Goal: Information Seeking & Learning: Compare options

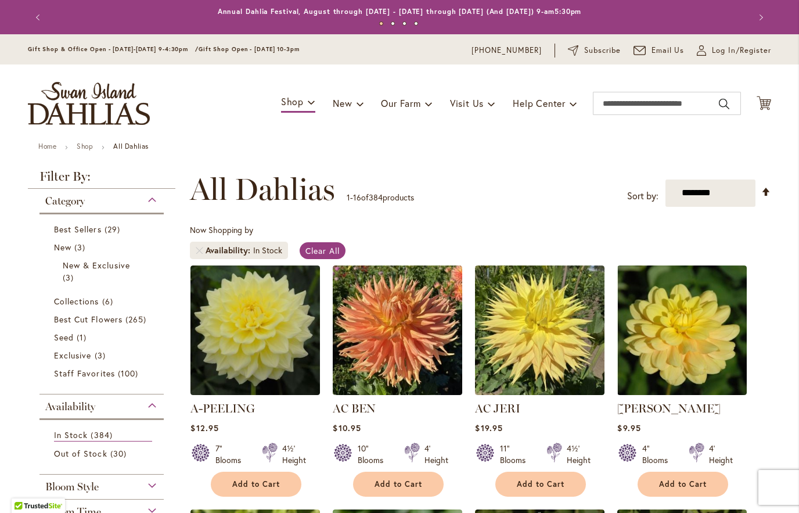
click at [139, 322] on span "265 items" at bounding box center [137, 319] width 24 height 12
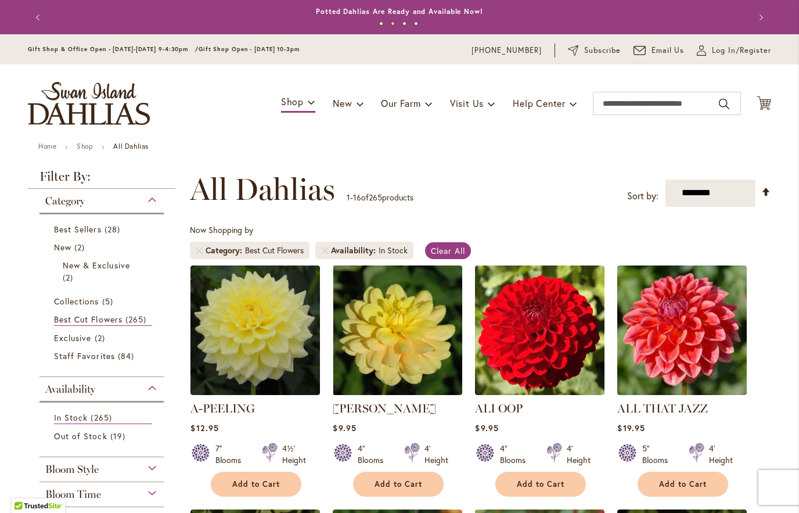
click at [105, 418] on span "265 items" at bounding box center [103, 417] width 24 height 12
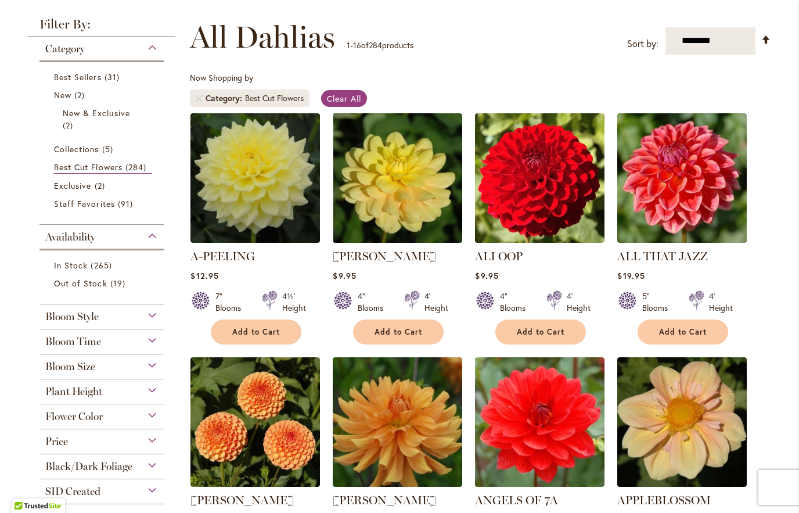
scroll to position [152, 0]
click at [67, 319] on span "Bloom Style" at bounding box center [71, 316] width 53 height 13
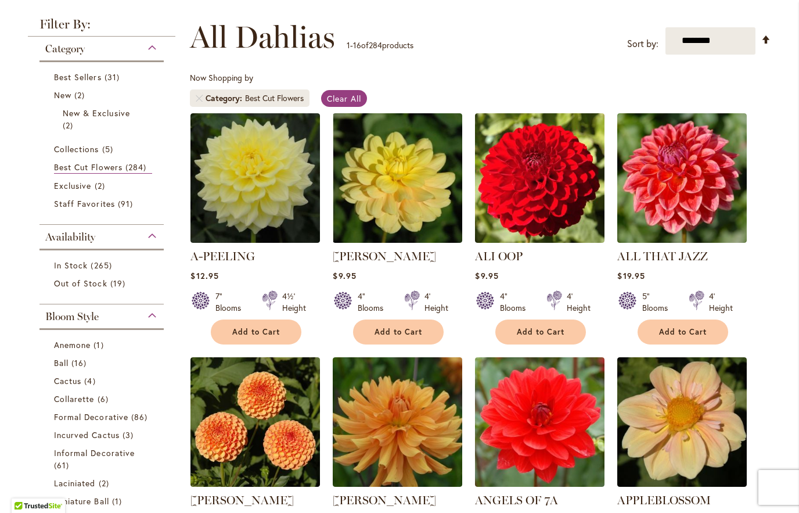
scroll to position [458, 0]
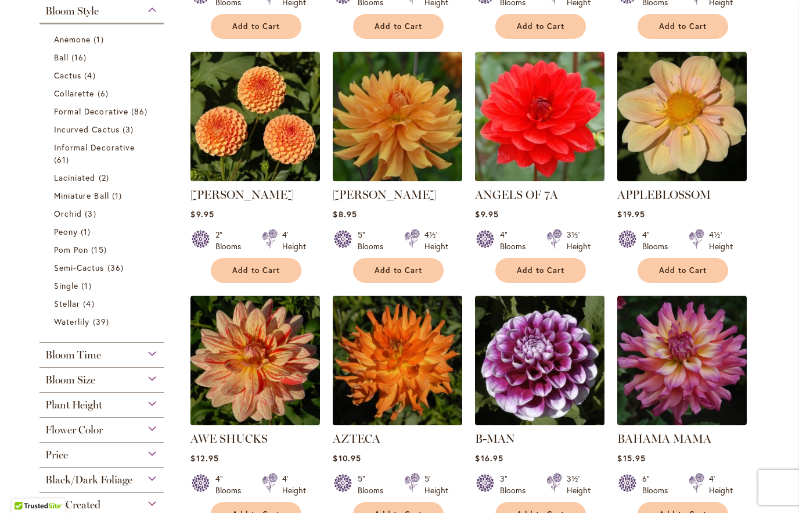
click at [69, 60] on span "Ball" at bounding box center [61, 57] width 15 height 11
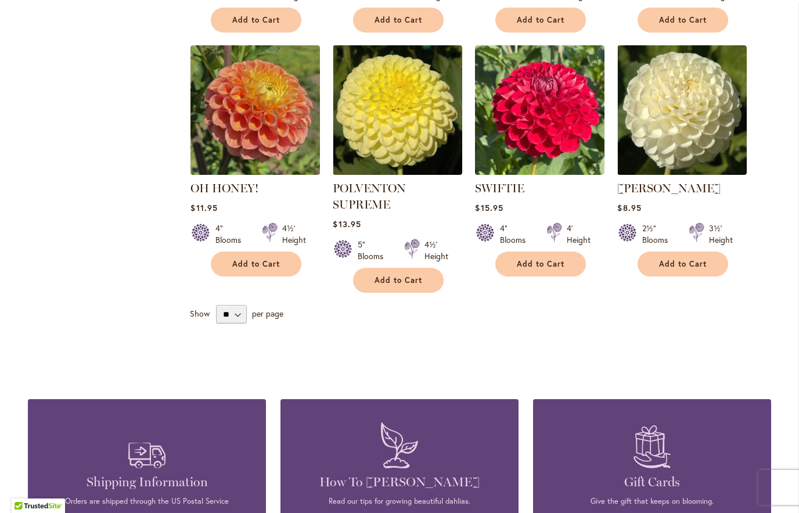
scroll to position [997, 0]
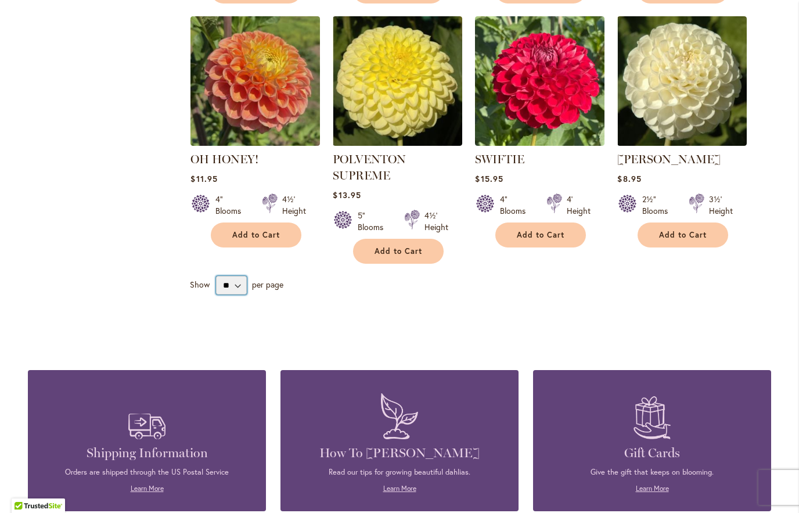
click at [224, 276] on select "** ** ** **" at bounding box center [231, 285] width 31 height 19
select select "**"
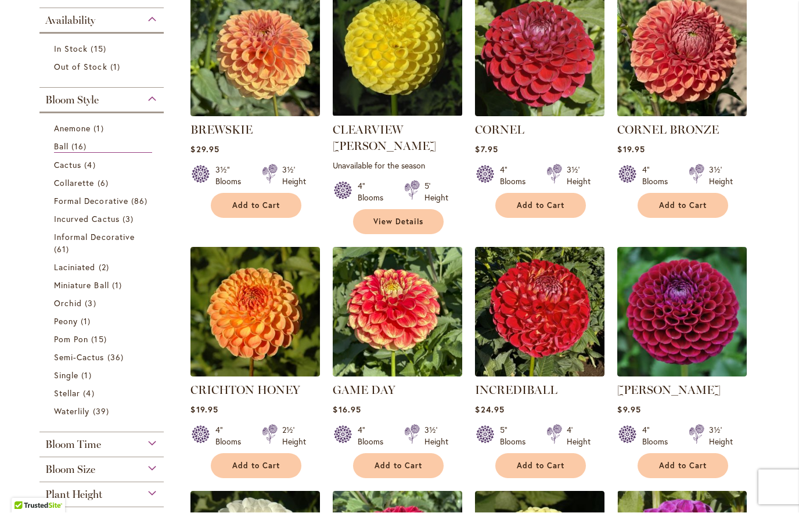
scroll to position [279, 0]
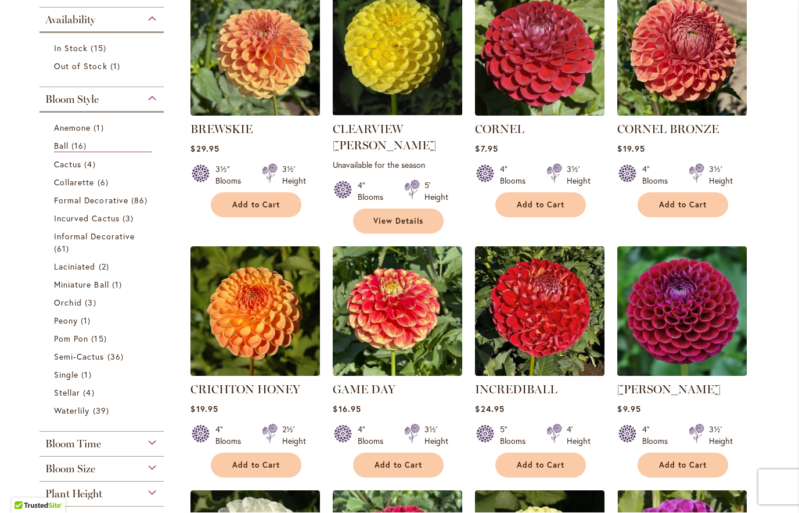
click at [93, 409] on span "39 items" at bounding box center [102, 411] width 19 height 12
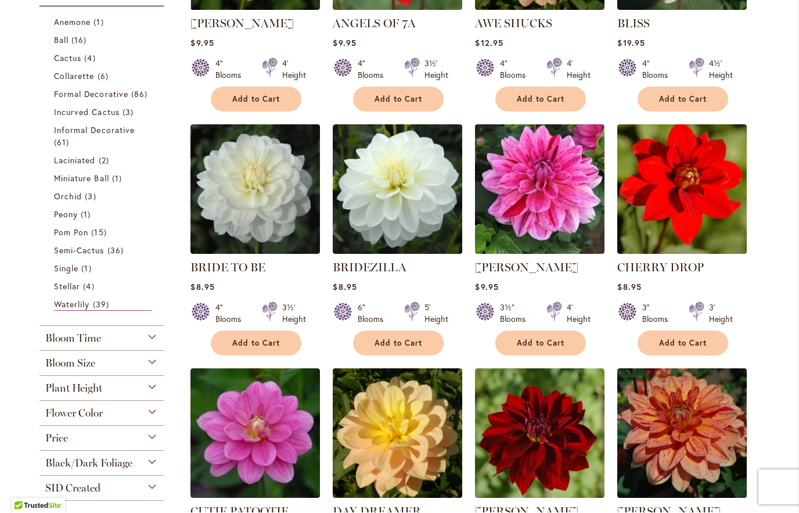
scroll to position [370, 0]
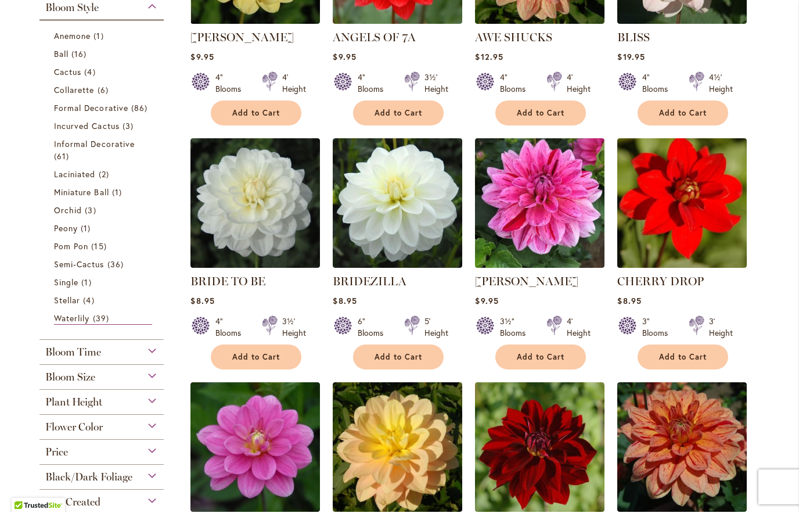
click at [69, 107] on span "Formal Decorative" at bounding box center [91, 108] width 74 height 11
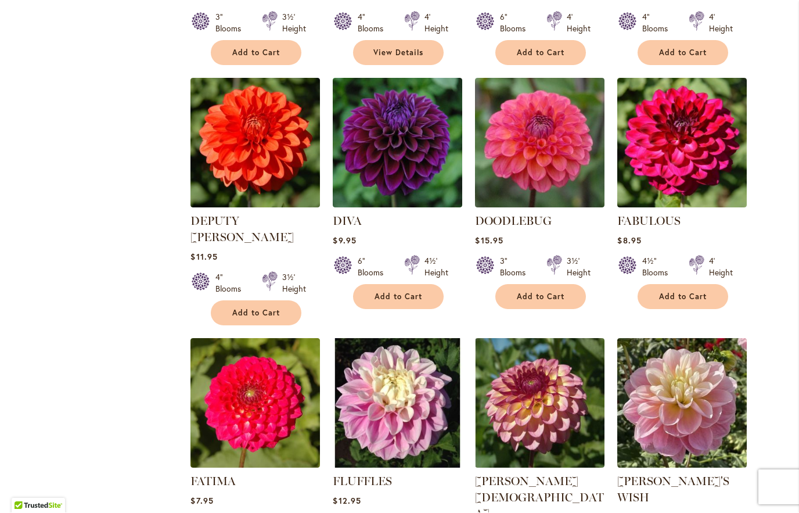
scroll to position [1424, 0]
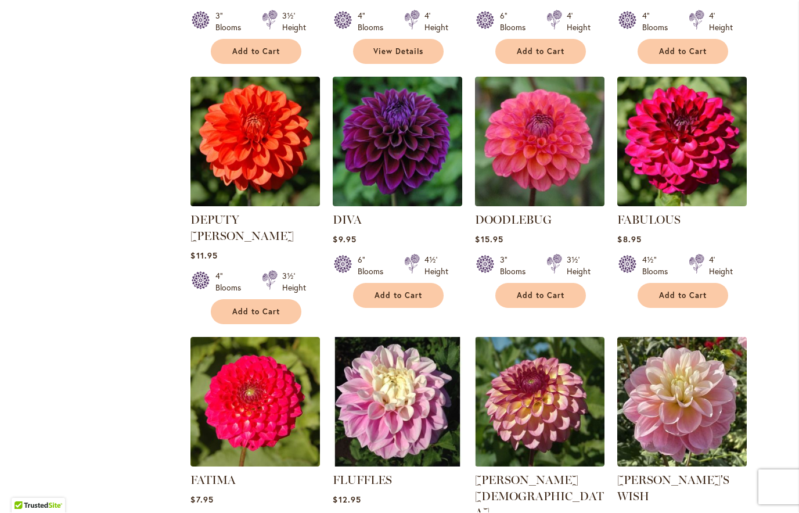
click at [718, 135] on img at bounding box center [681, 141] width 129 height 129
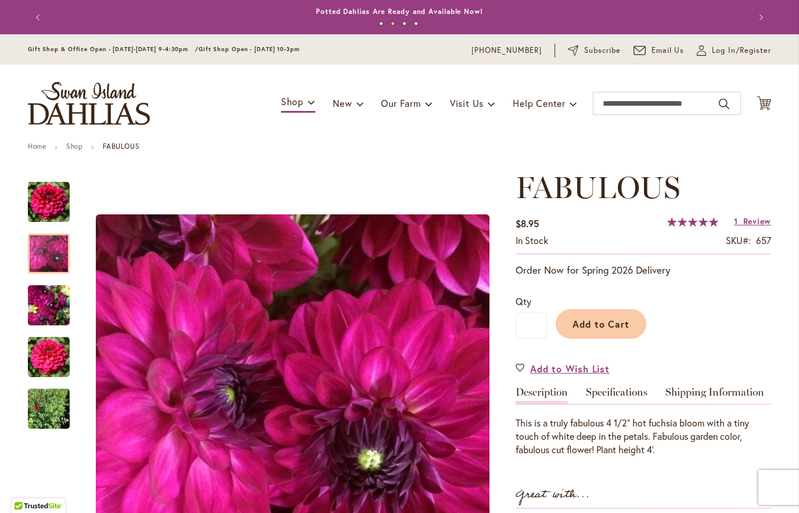
click at [49, 250] on img "FABULOUS" at bounding box center [49, 253] width 42 height 43
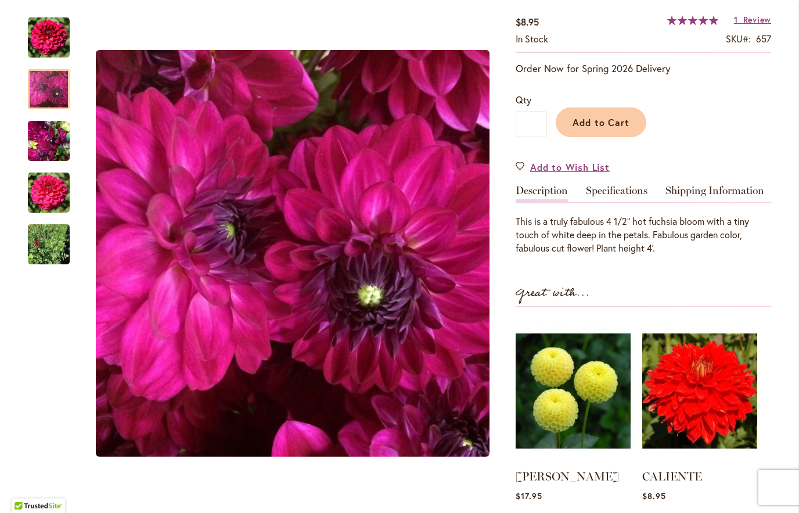
scroll to position [203, 0]
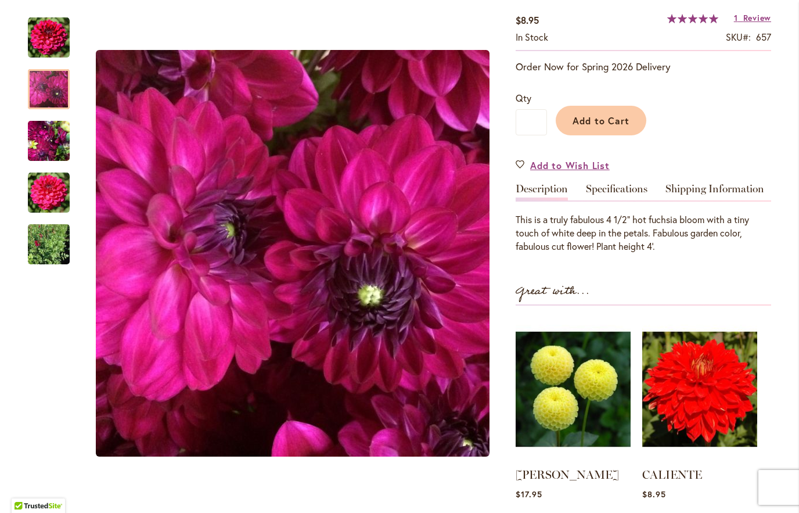
click at [50, 190] on img "FABULOUS" at bounding box center [49, 193] width 42 height 42
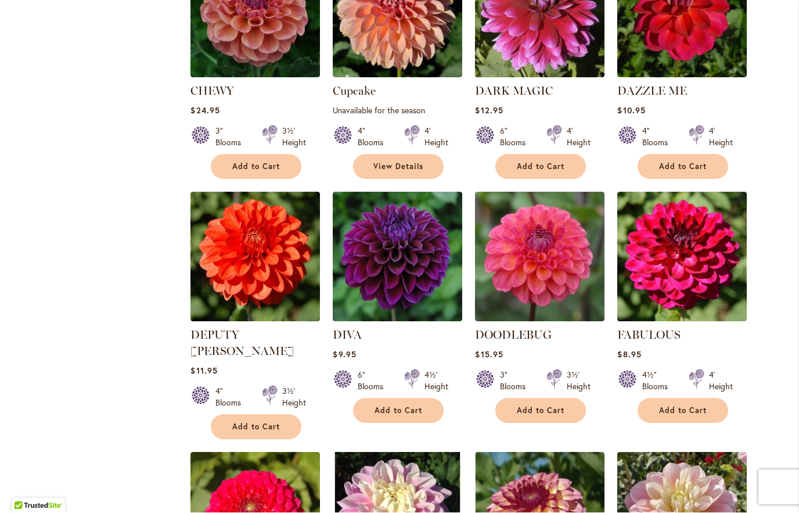
scroll to position [1312, 0]
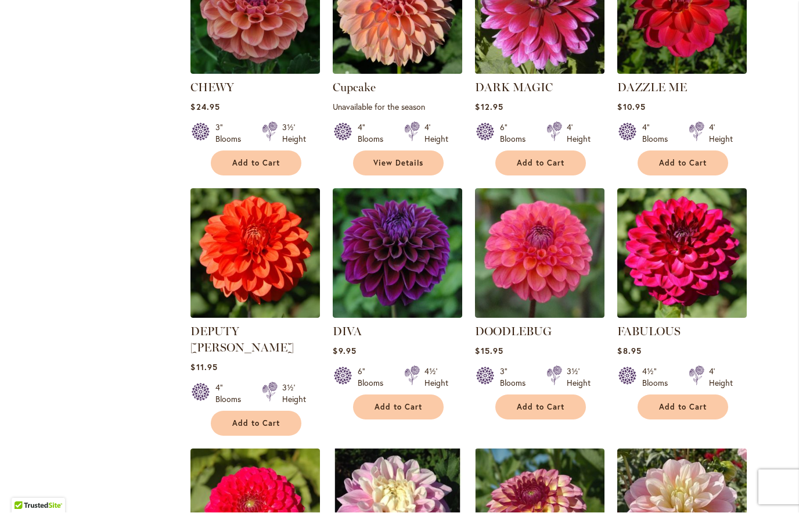
click at [524, 262] on img at bounding box center [539, 253] width 129 height 129
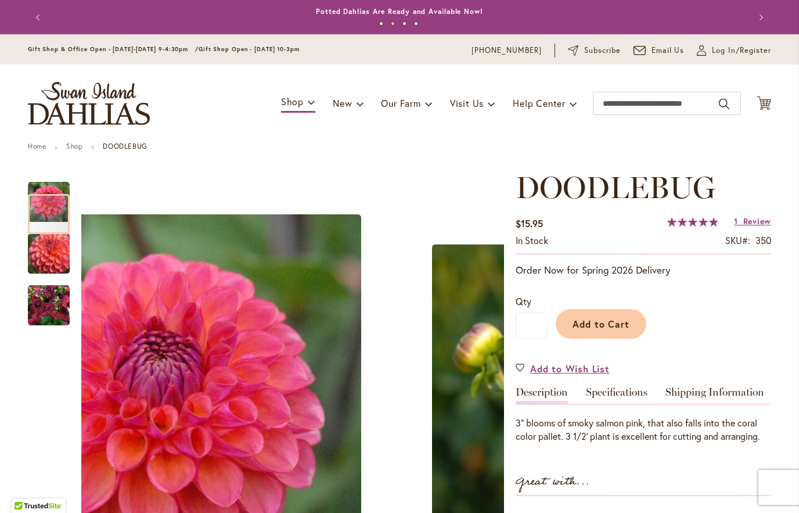
click at [56, 255] on img "DOODLEBUG" at bounding box center [49, 253] width 84 height 71
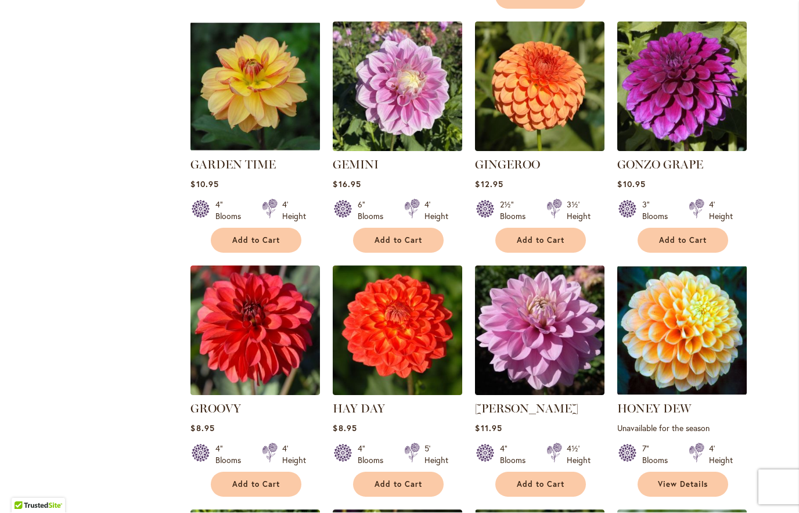
scroll to position [2016, 0]
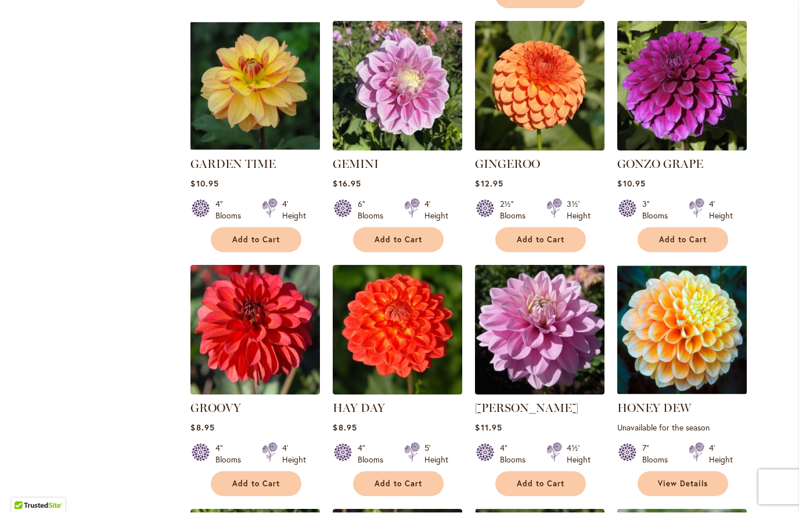
click at [566, 286] on img at bounding box center [539, 329] width 129 height 129
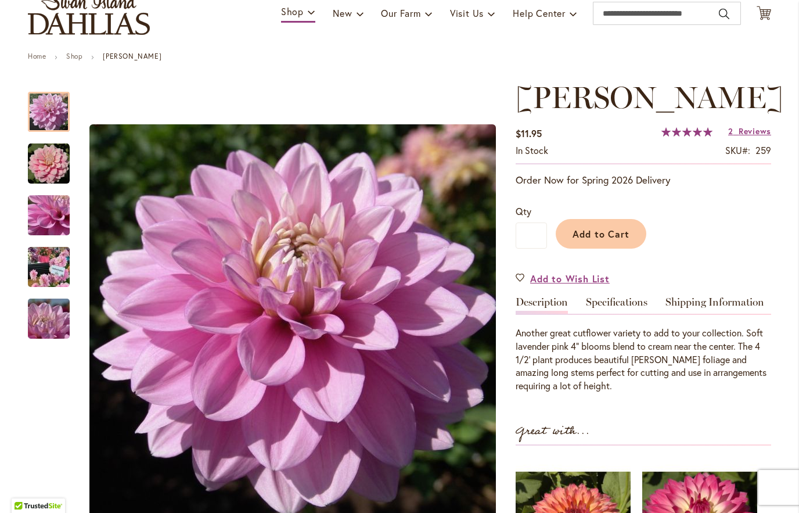
scroll to position [91, 0]
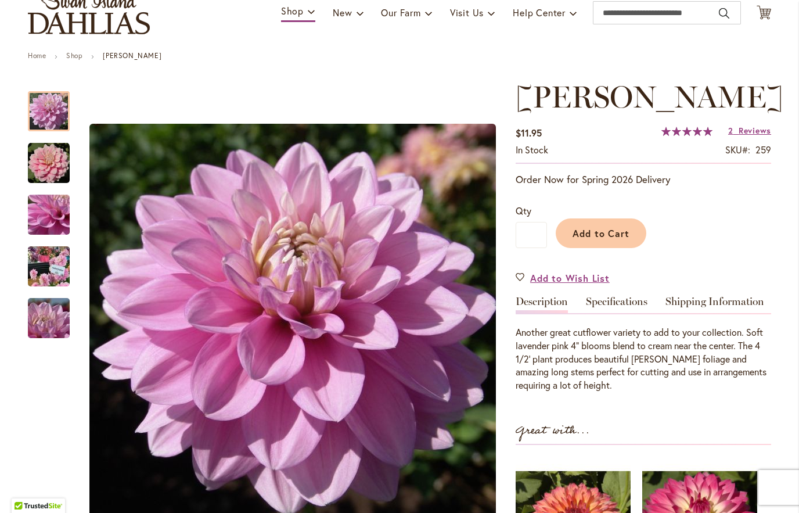
click at [44, 167] on img "HEATHER FEATHER" at bounding box center [49, 163] width 42 height 42
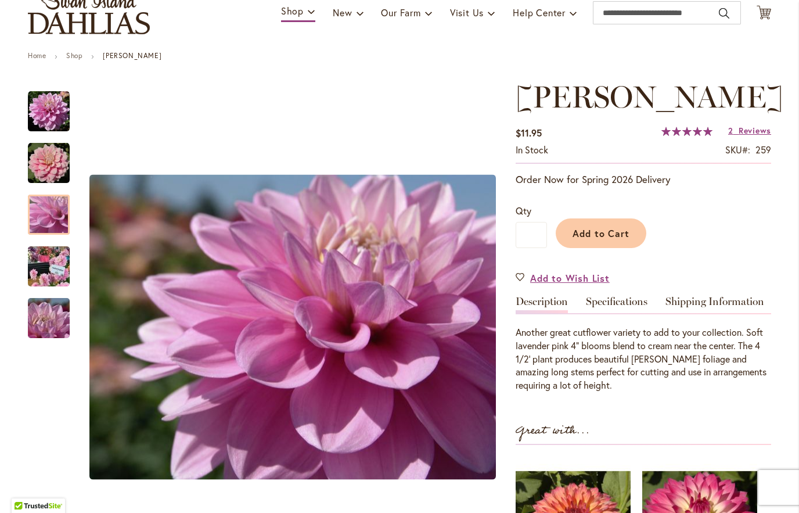
click at [37, 217] on img "HEATHER FEATHER" at bounding box center [49, 214] width 84 height 63
click at [35, 268] on img "HEATHER FEATHER" at bounding box center [49, 266] width 84 height 63
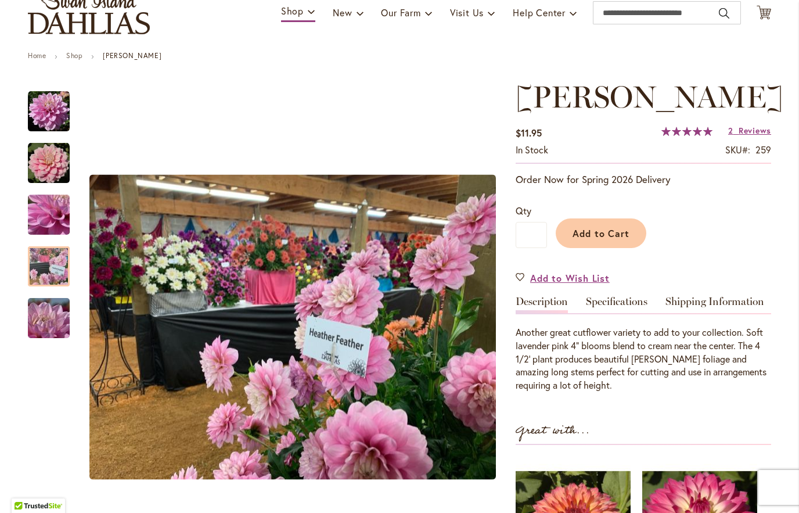
click at [50, 324] on img "HEATHER FEATHER" at bounding box center [49, 318] width 84 height 63
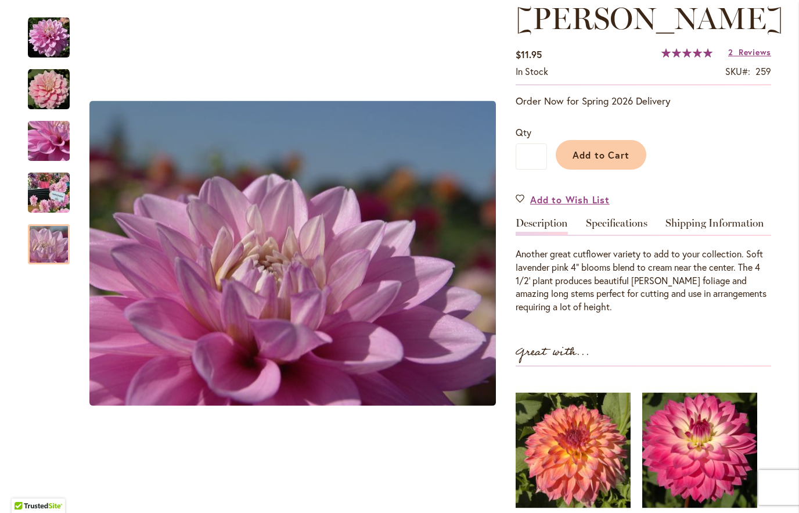
scroll to position [164, 0]
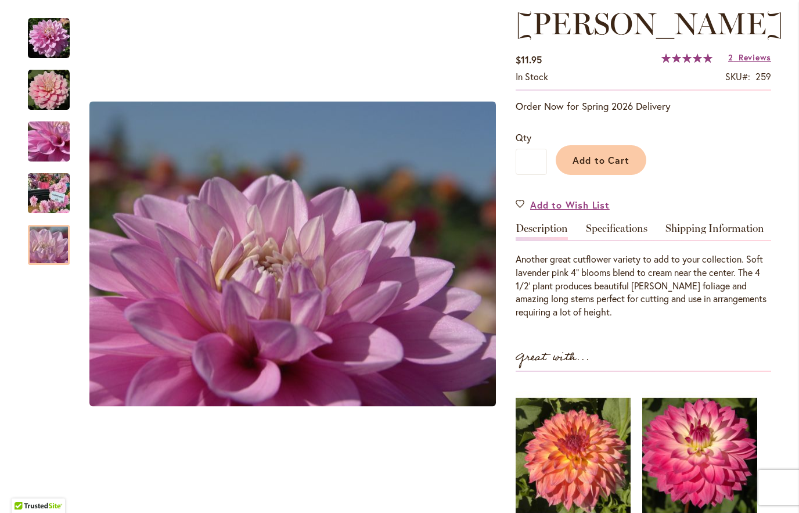
click at [632, 280] on div "Another great cutflower variety to add to your collection. Soft lavender pink 4…" at bounding box center [643, 279] width 255 height 79
click at [628, 240] on link "Specifications" at bounding box center [617, 231] width 62 height 17
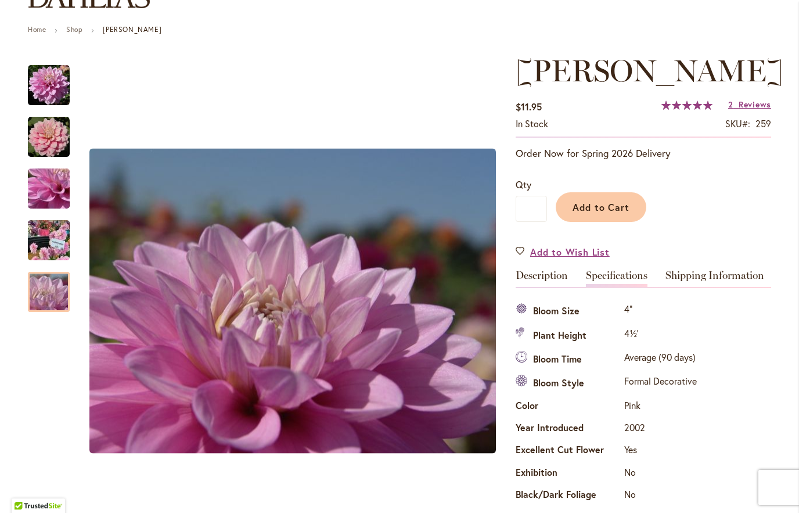
scroll to position [116, 0]
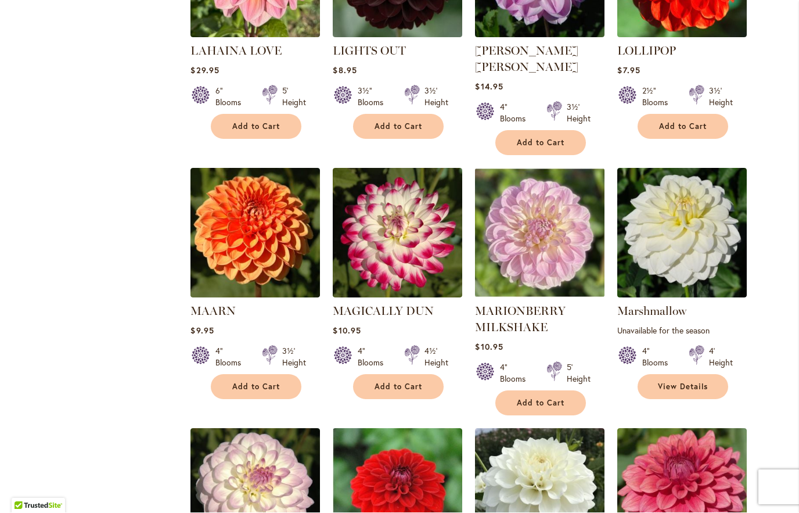
scroll to position [3134, 0]
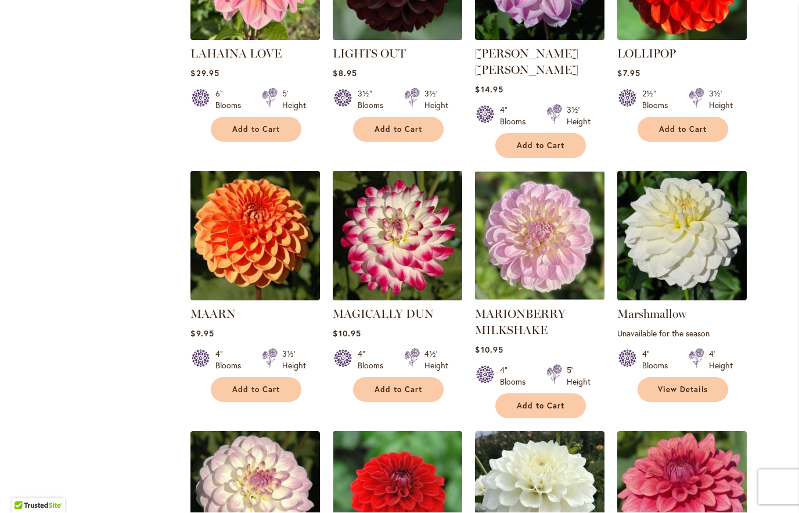
click at [566, 307] on link "MARIONBERRY MILKSHAKE" at bounding box center [520, 322] width 91 height 30
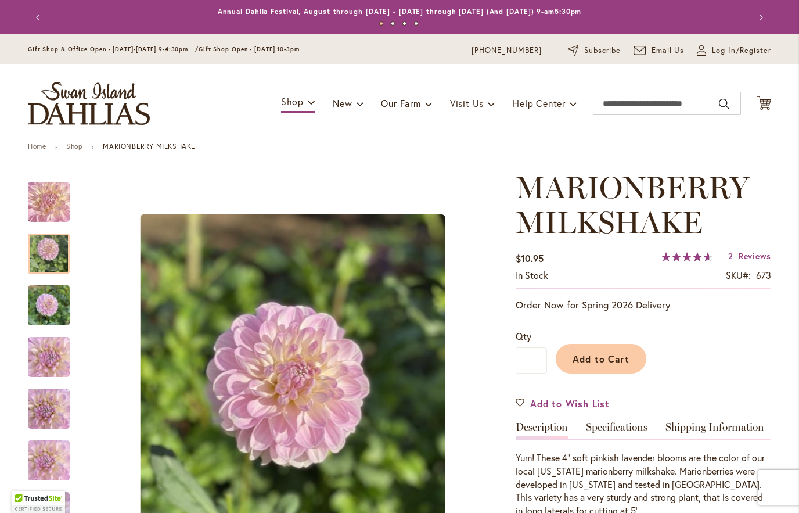
click at [44, 255] on img "MARIONBERRY MILKSHAKE" at bounding box center [49, 254] width 42 height 56
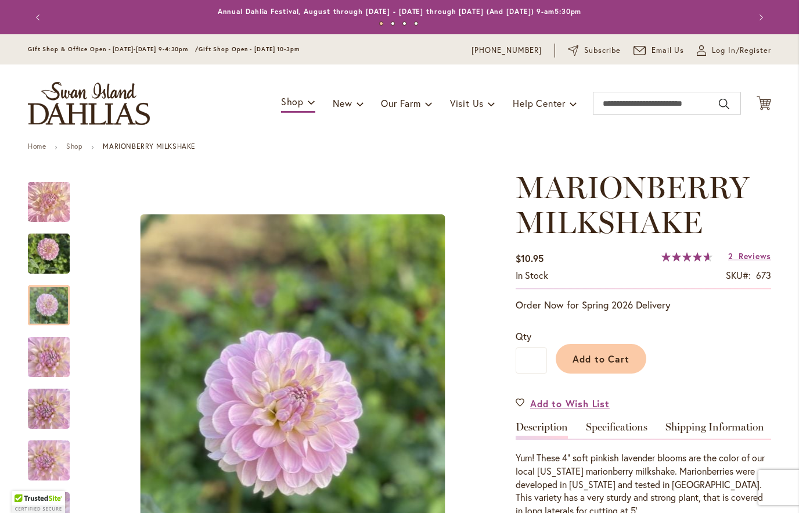
click at [49, 307] on img "MARIONBERRY MILKSHAKE" at bounding box center [49, 306] width 42 height 56
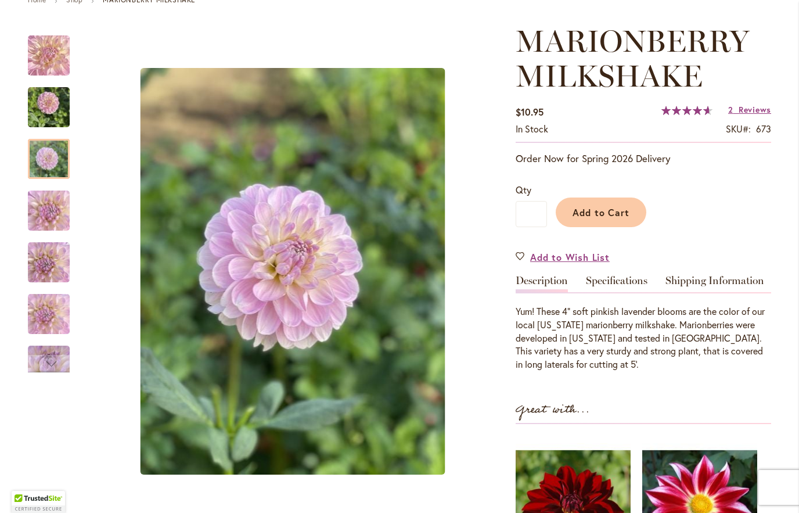
scroll to position [149, 0]
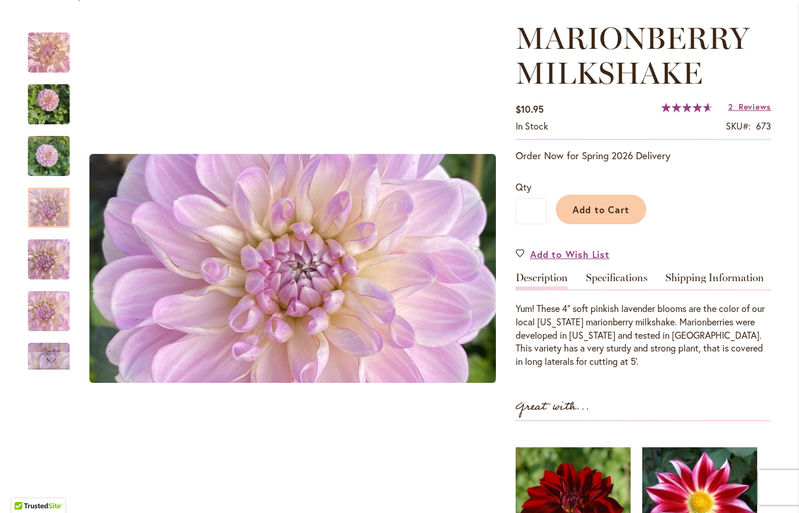
click at [47, 219] on img "MARIONBERRY MILKSHAKE" at bounding box center [49, 207] width 84 height 47
click at [41, 260] on img "MARIONBERRY MILKSHAKE" at bounding box center [49, 260] width 42 height 56
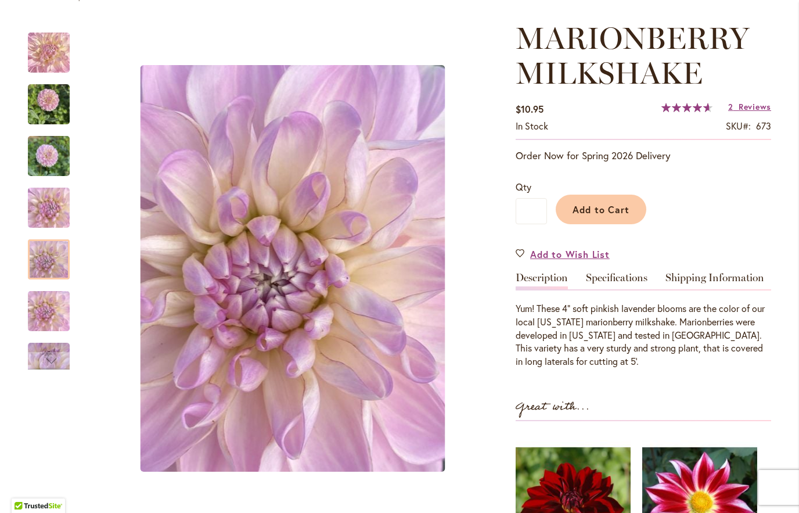
click at [49, 305] on img "MARIONBERRY MILKSHAKE" at bounding box center [49, 311] width 42 height 74
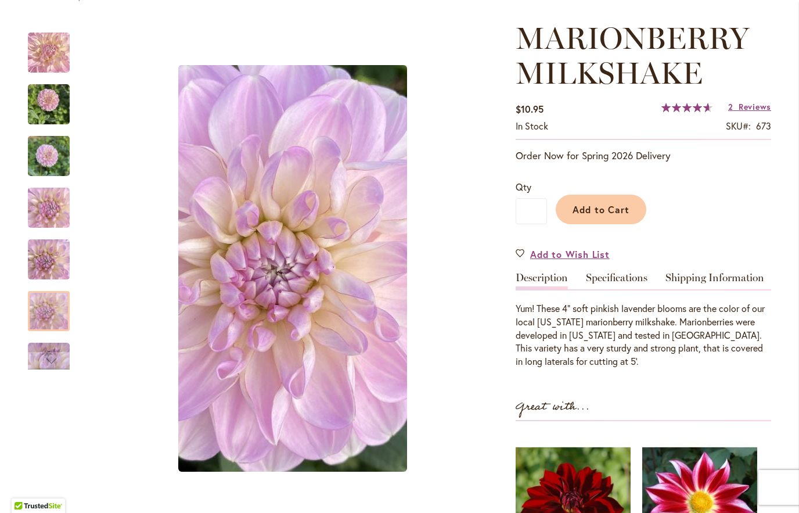
click at [45, 354] on div "Next" at bounding box center [48, 360] width 17 height 17
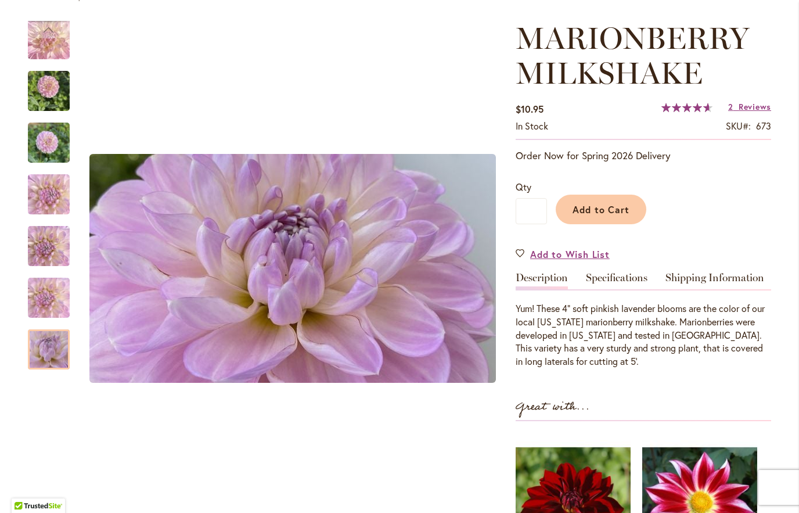
click at [56, 349] on img "MARIONBERRY MILKSHAKE" at bounding box center [49, 349] width 84 height 47
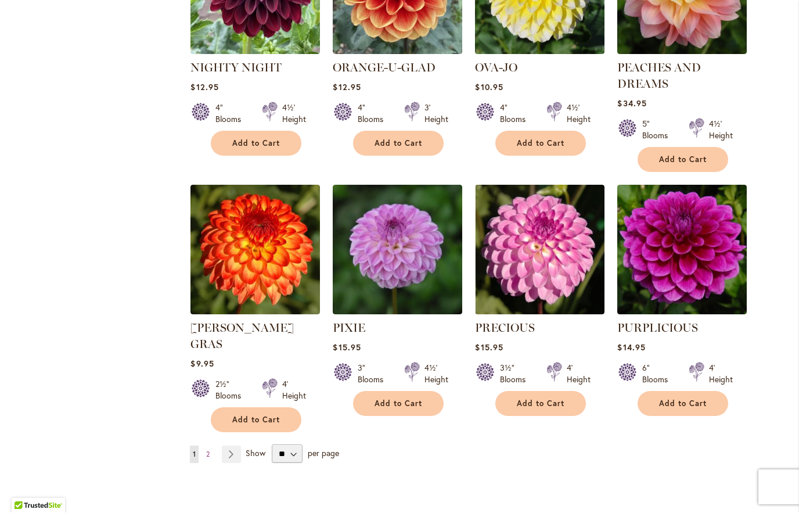
scroll to position [3885, 0]
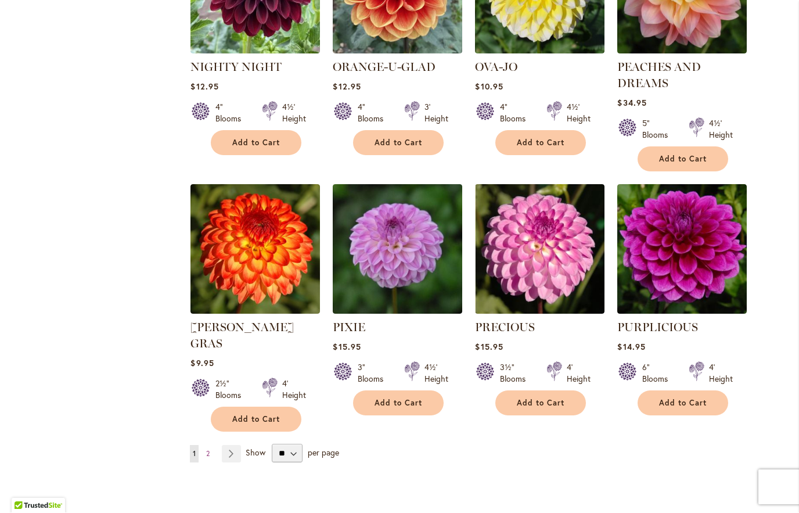
click at [235, 445] on link "Page Next" at bounding box center [231, 453] width 19 height 17
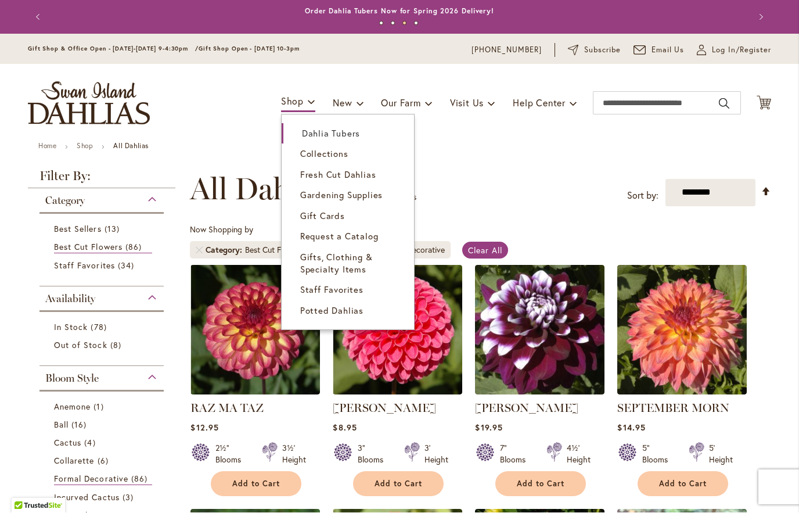
click at [355, 141] on link "Dahlia Tubers" at bounding box center [348, 134] width 132 height 20
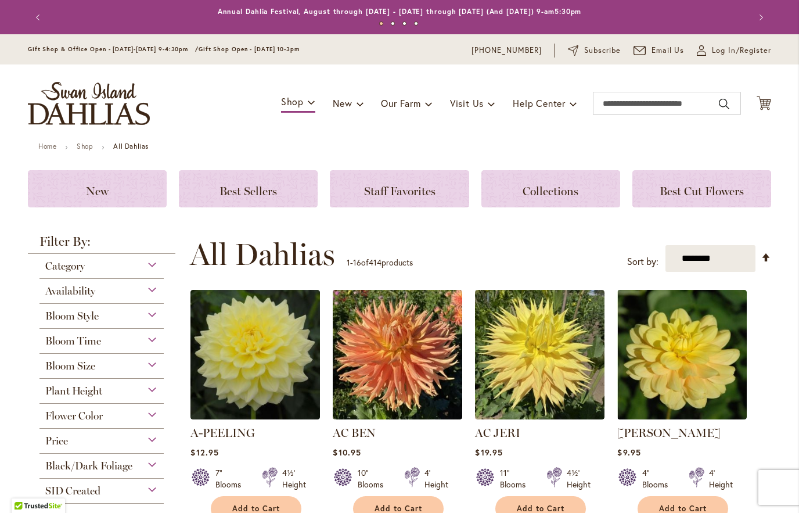
click at [144, 264] on div "Category" at bounding box center [101, 263] width 124 height 19
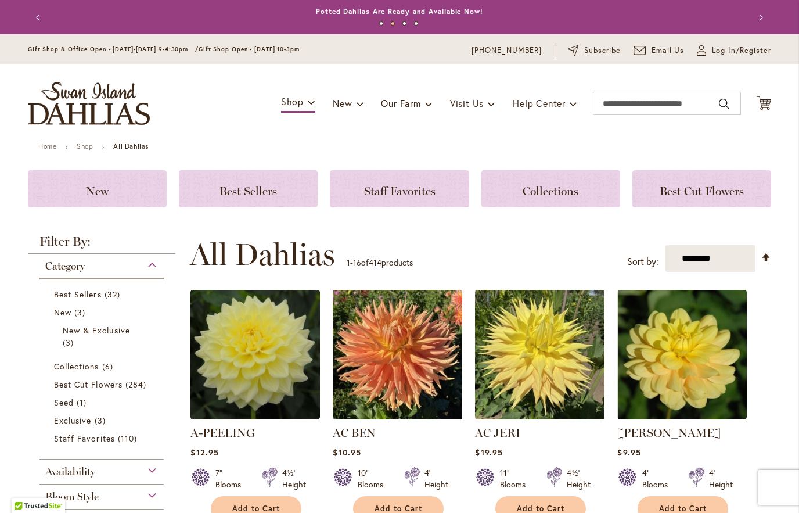
click at [145, 386] on span "284 items" at bounding box center [137, 384] width 24 height 12
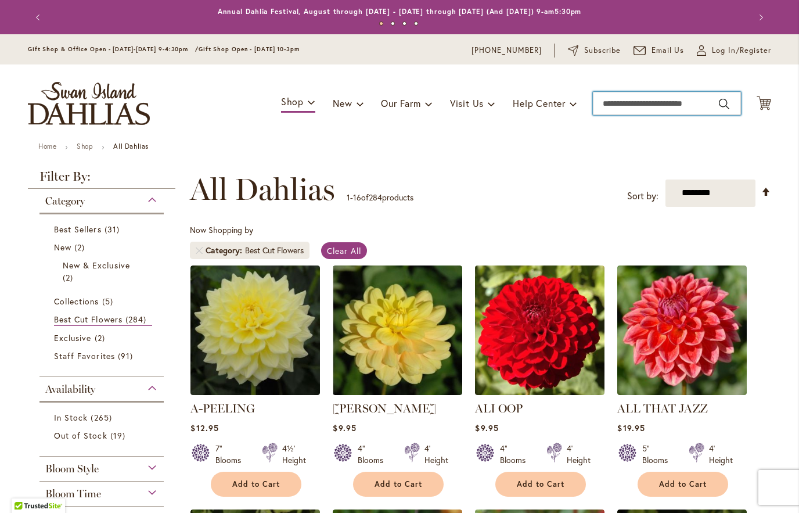
click at [616, 112] on input "Search" at bounding box center [667, 103] width 148 height 23
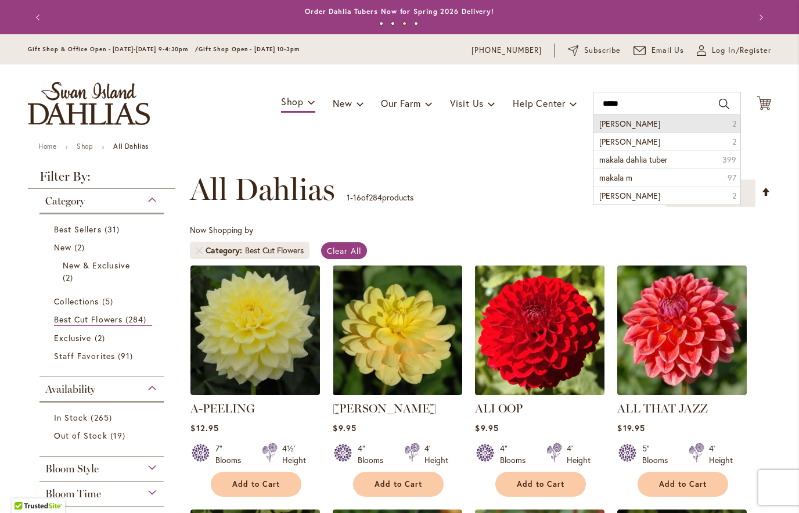
click at [659, 124] on li "[PERSON_NAME] 2" at bounding box center [666, 123] width 147 height 17
type input "**********"
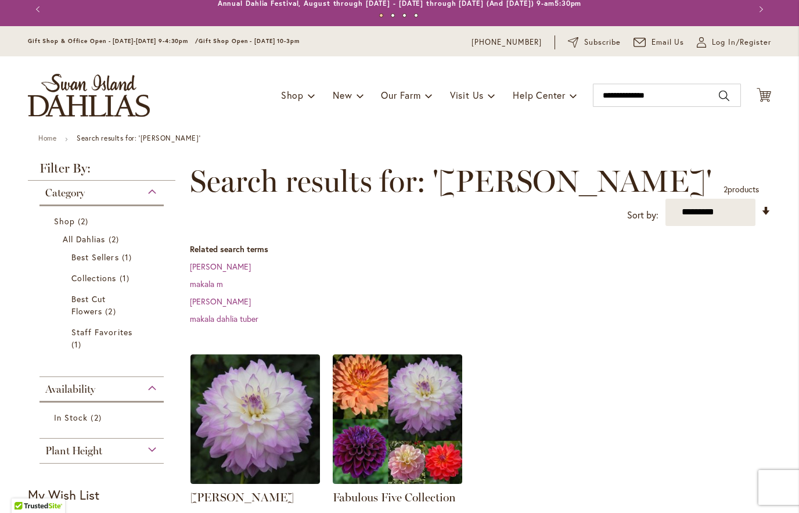
scroll to position [8, 0]
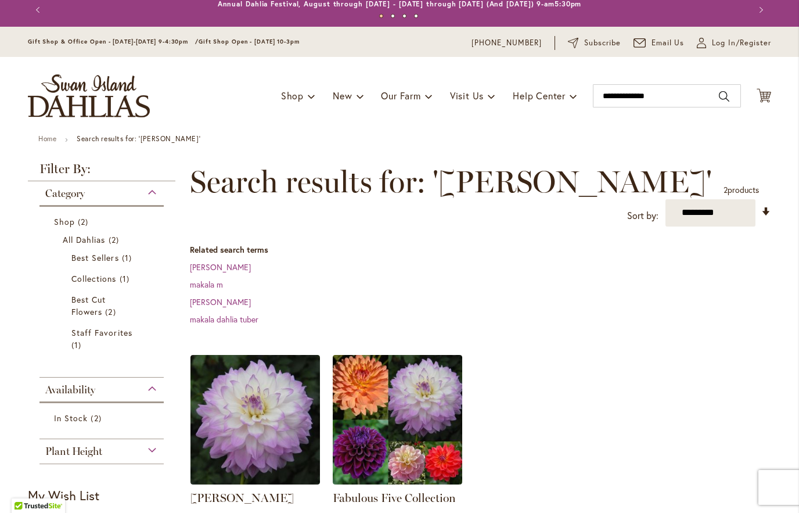
click at [269, 424] on img at bounding box center [254, 419] width 129 height 129
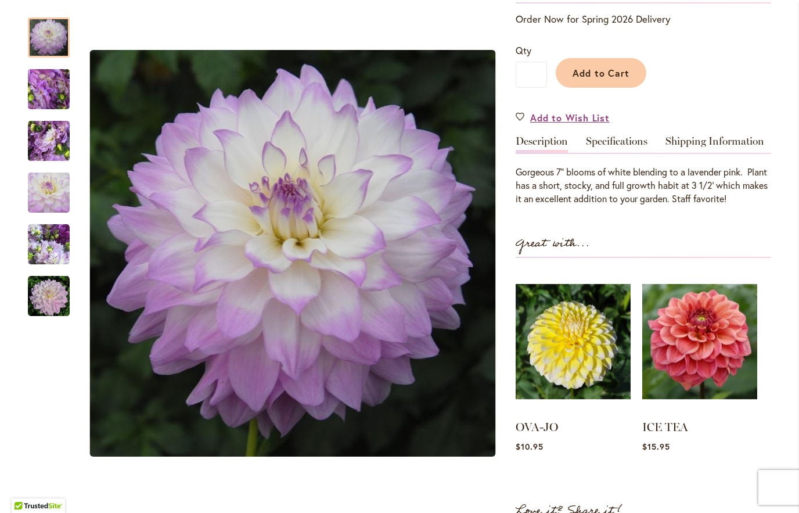
scroll to position [250, 0]
click at [634, 153] on link "Specifications" at bounding box center [617, 144] width 62 height 17
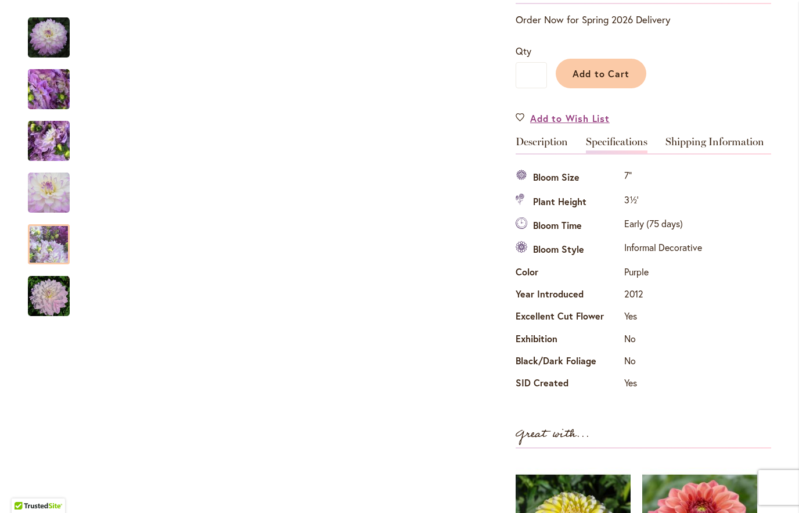
click at [40, 238] on img "MIKAYLA MIRANDA" at bounding box center [49, 245] width 42 height 42
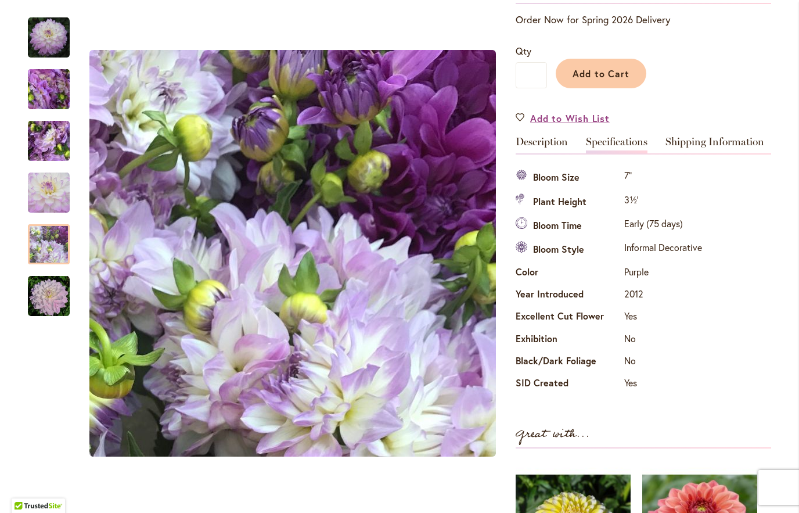
click at [69, 284] on img "MIKAYLA MIRANDA" at bounding box center [49, 296] width 42 height 42
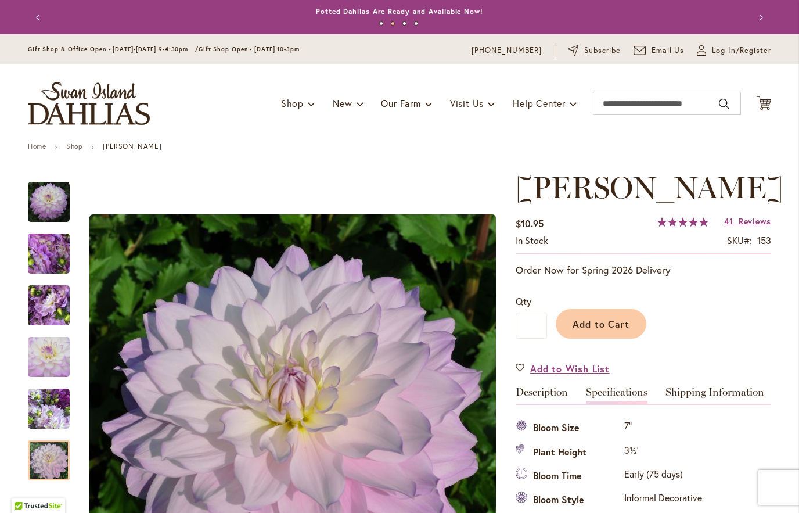
scroll to position [0, 0]
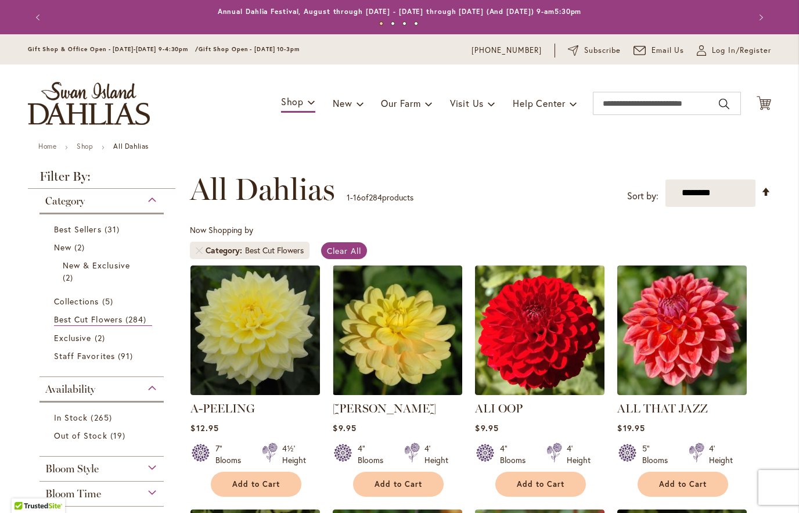
click at [87, 417] on span "In Stock" at bounding box center [71, 417] width 34 height 11
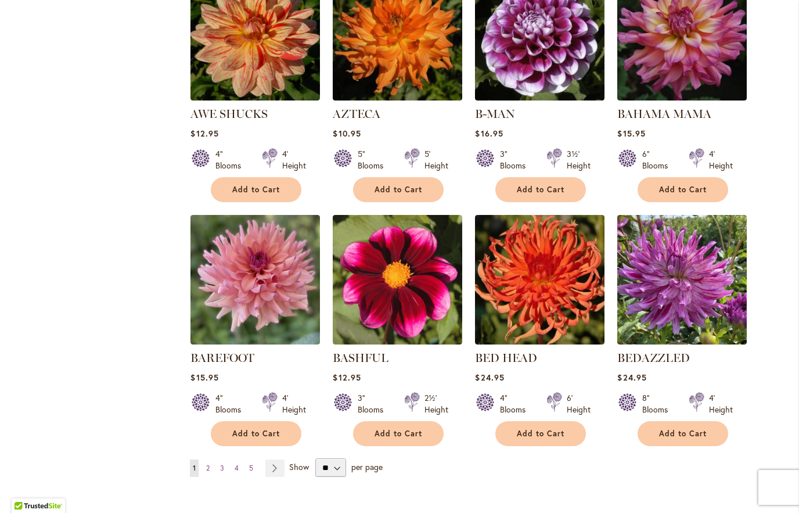
scroll to position [804, 0]
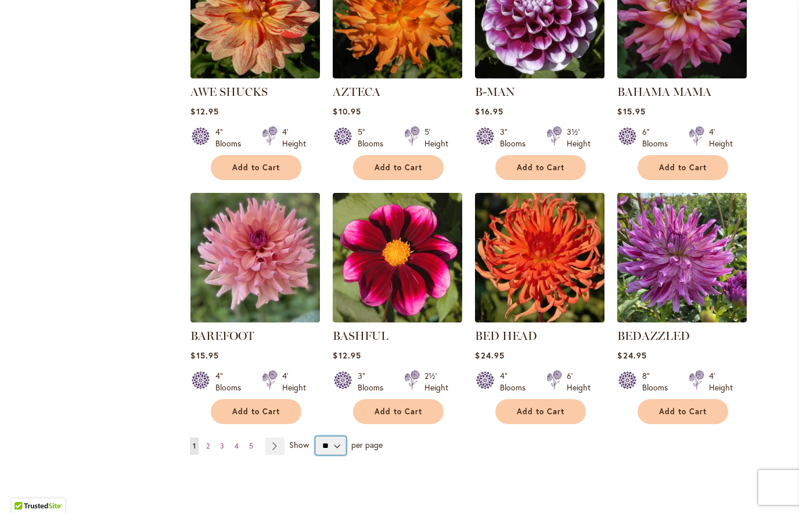
click at [332, 453] on select "** ** ** **" at bounding box center [330, 445] width 31 height 19
select select "**"
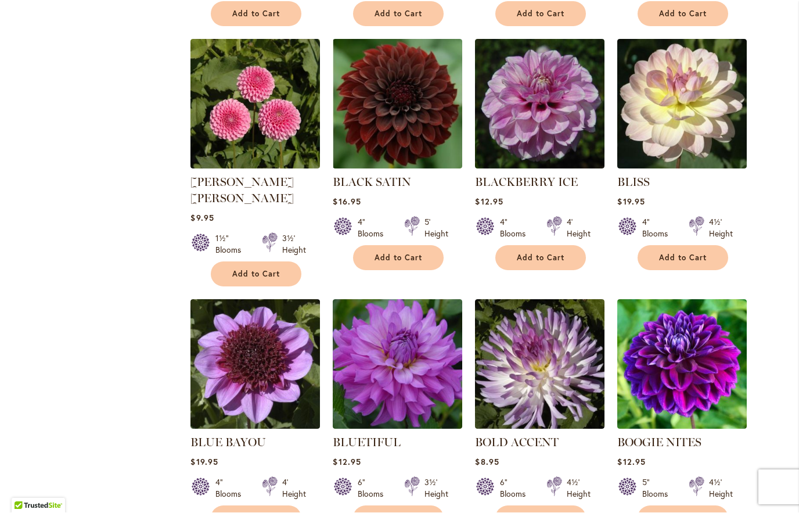
scroll to position [1556, 0]
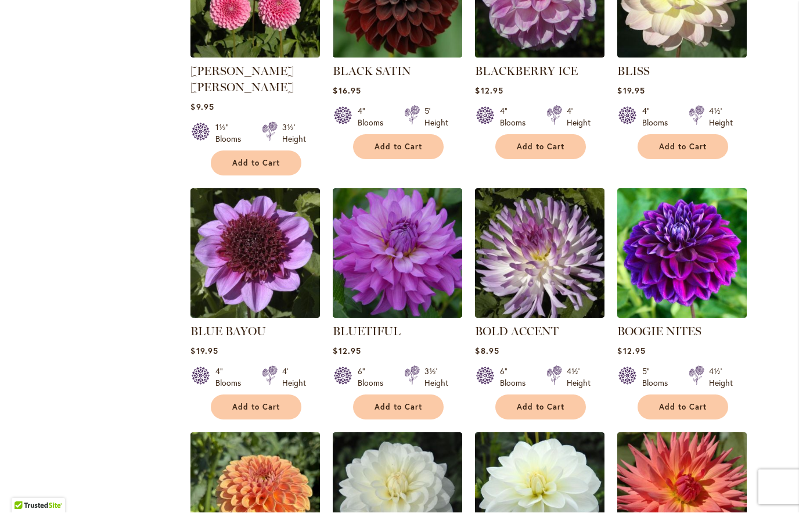
click at [584, 272] on img at bounding box center [539, 253] width 129 height 129
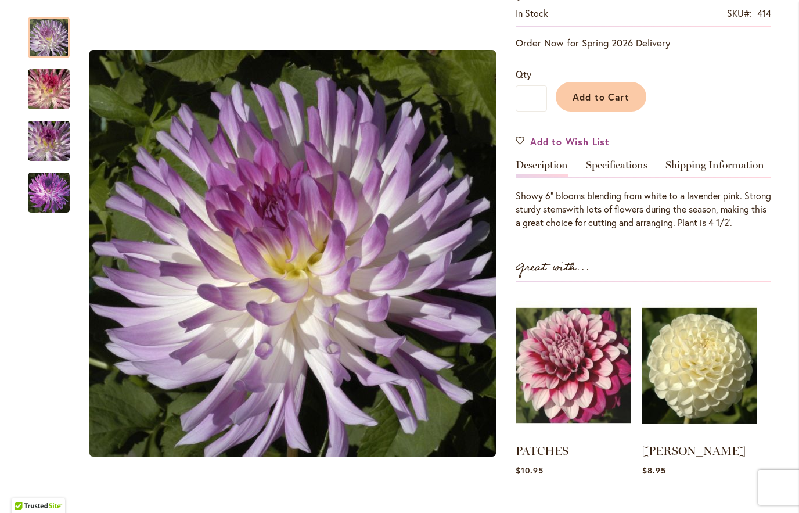
scroll to position [228, 0]
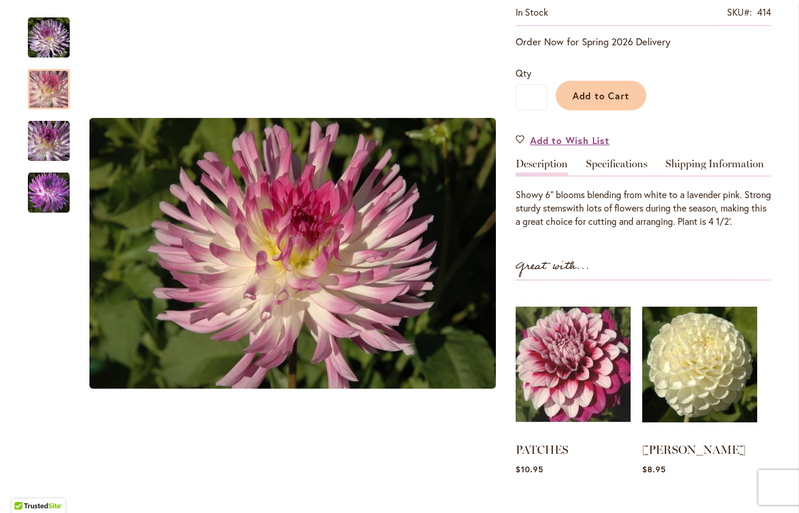
click at [43, 96] on img "BOLD ACCENT" at bounding box center [49, 90] width 84 height 56
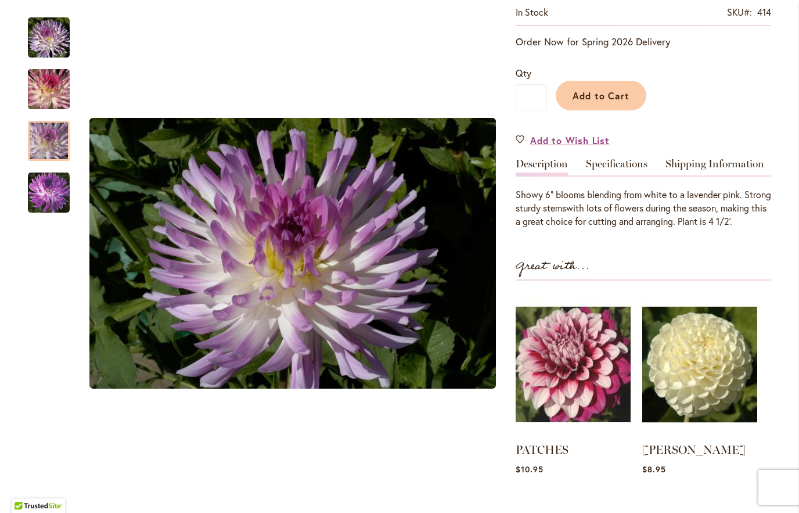
click at [43, 146] on img "BOLD ACCENT" at bounding box center [49, 141] width 84 height 56
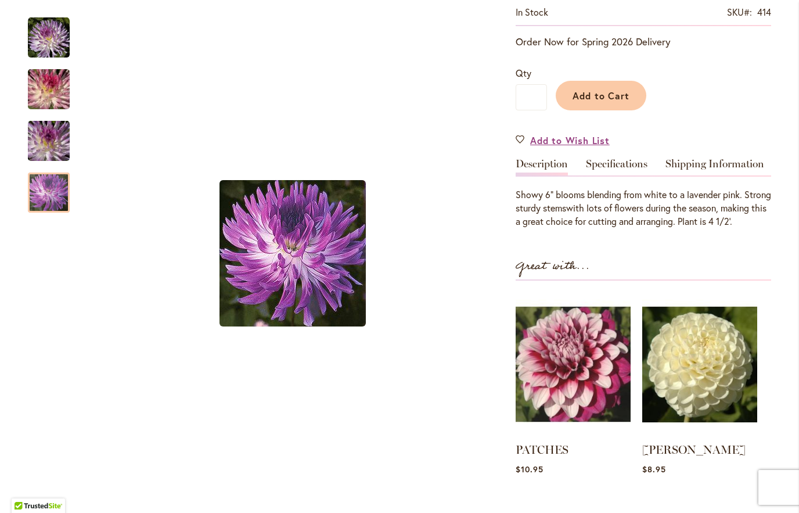
click at [44, 183] on div at bounding box center [49, 192] width 42 height 40
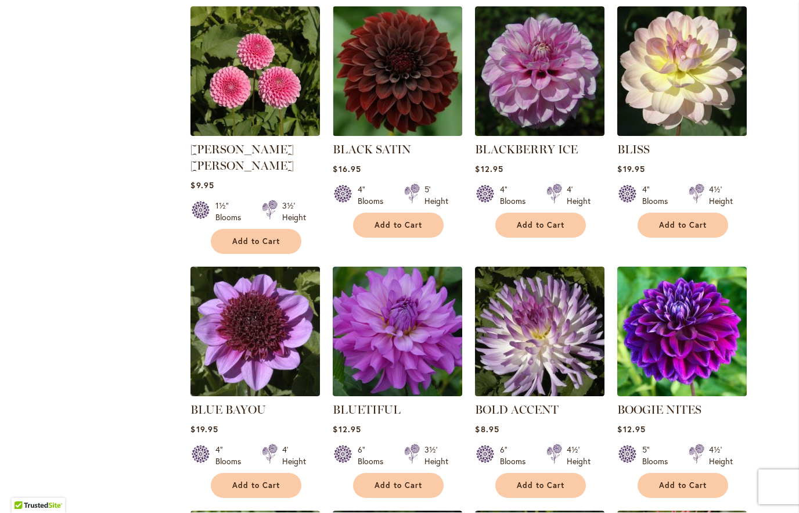
scroll to position [1527, 0]
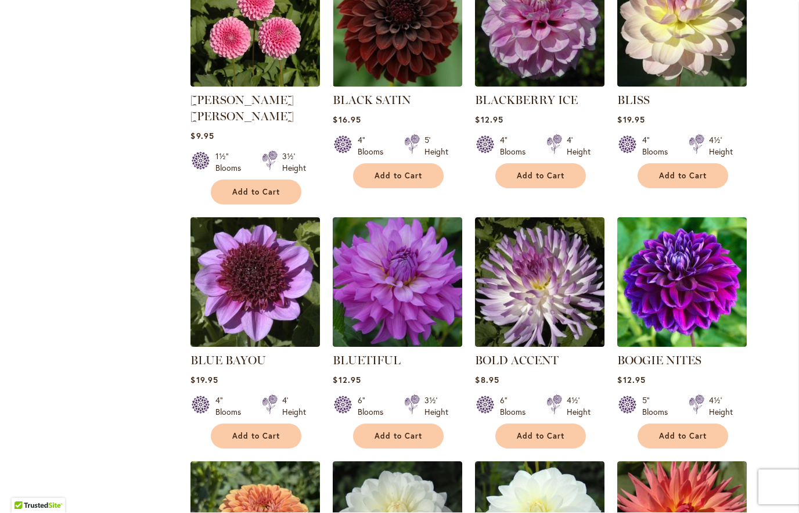
click at [716, 287] on img at bounding box center [681, 282] width 129 height 129
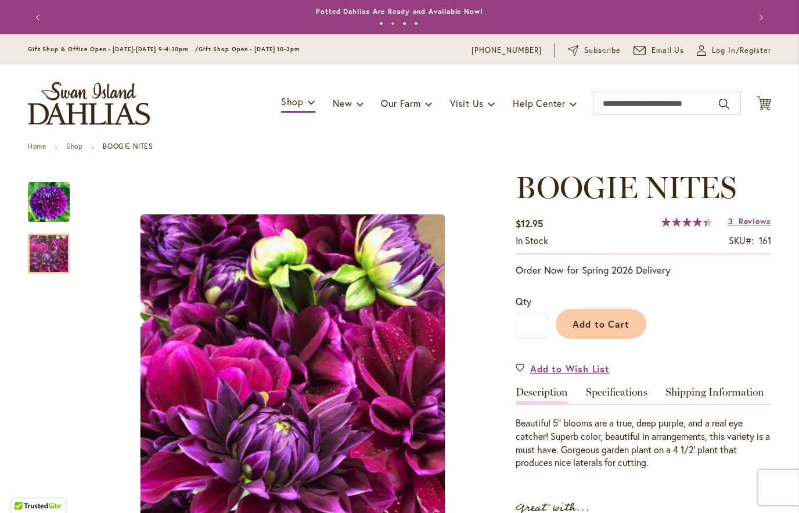
click at [52, 251] on img "BOOGIE NITES" at bounding box center [49, 254] width 42 height 56
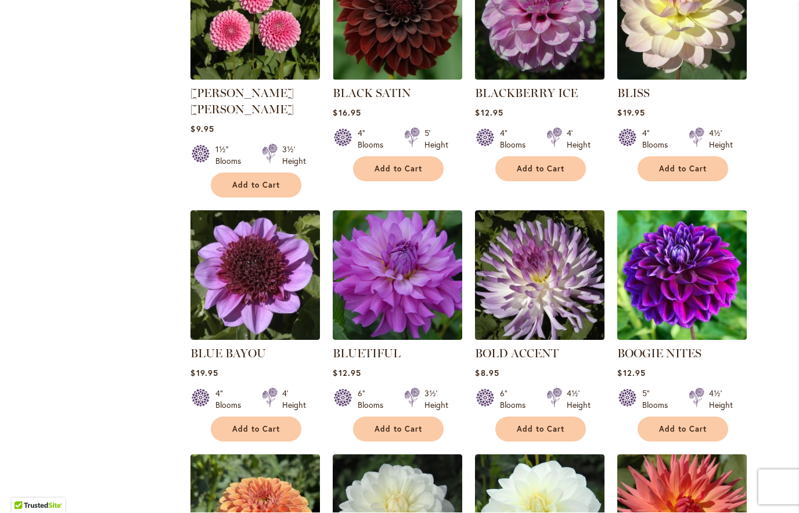
scroll to position [1535, 0]
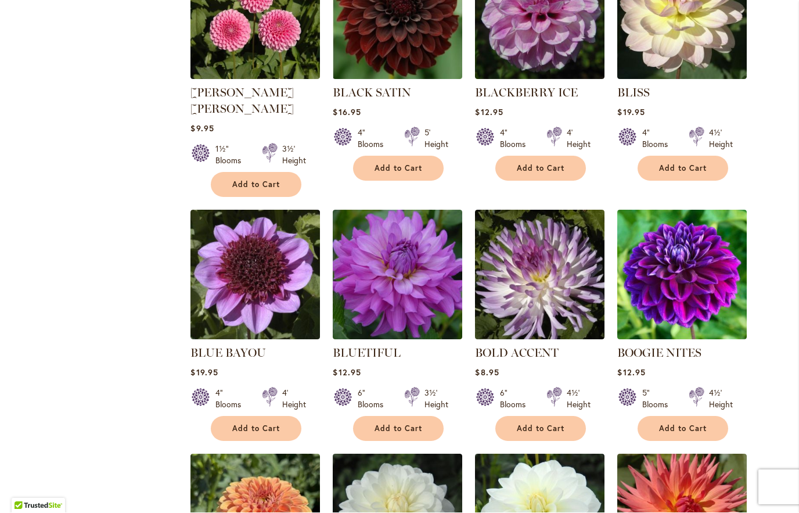
click at [562, 304] on img at bounding box center [539, 274] width 129 height 129
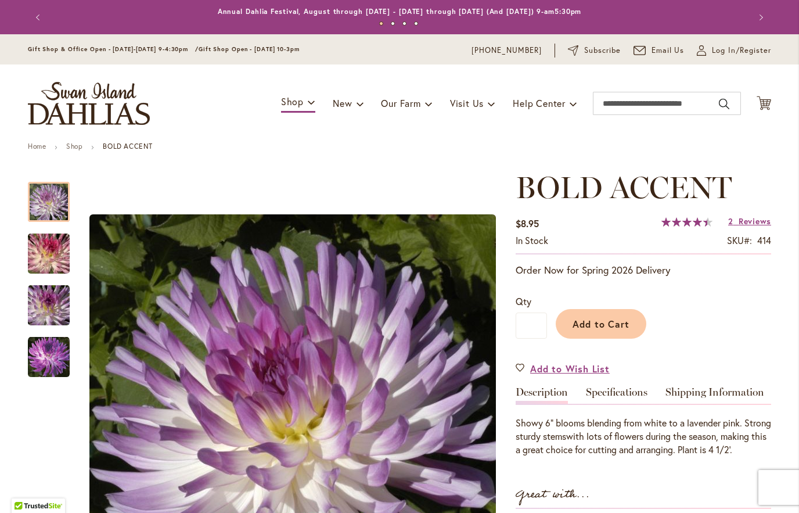
click at [743, 222] on span "Reviews" at bounding box center [755, 220] width 33 height 11
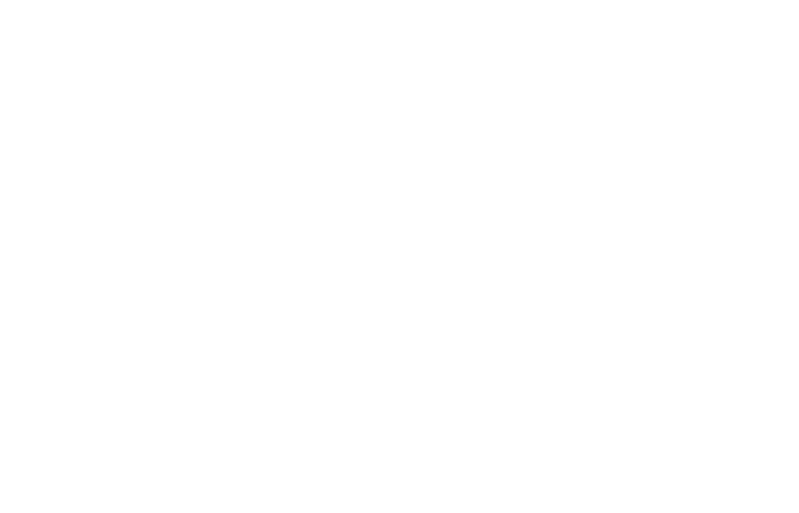
scroll to position [1174, 0]
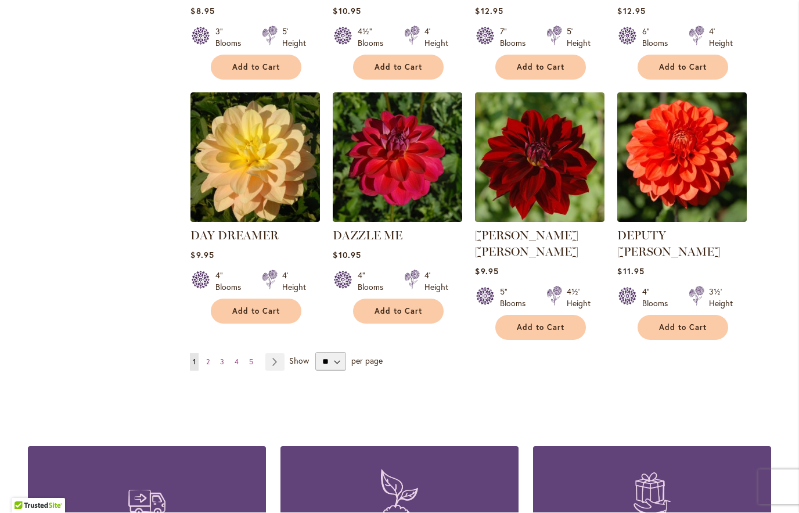
scroll to position [3913, 0]
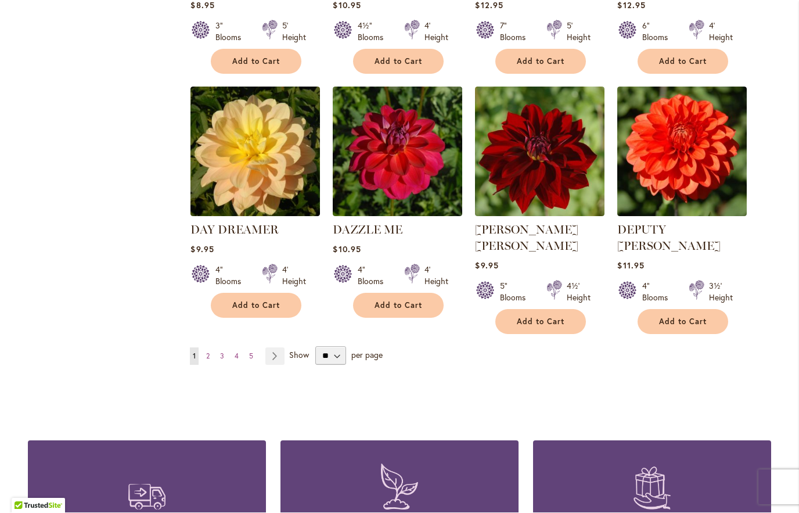
click at [270, 348] on link "Page Next" at bounding box center [274, 356] width 19 height 17
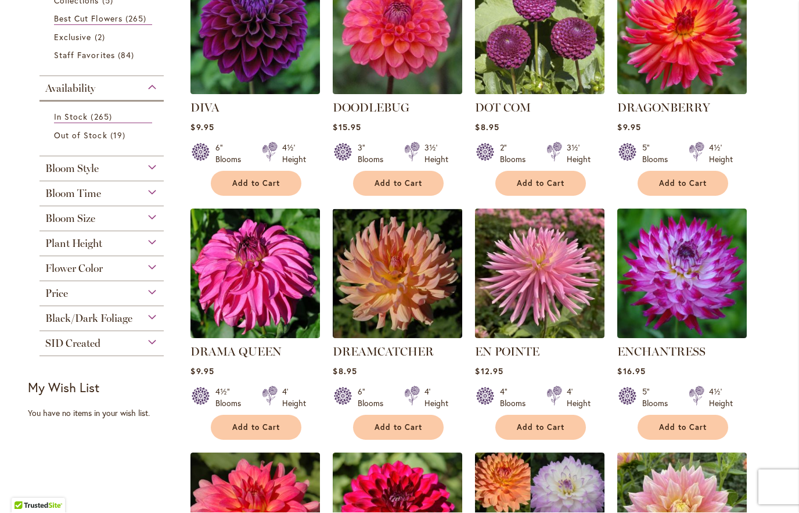
scroll to position [303, 0]
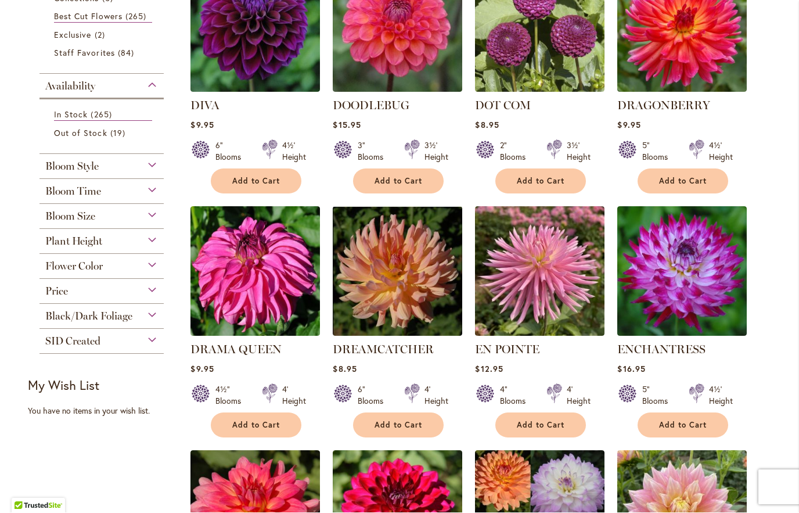
click at [716, 63] on img at bounding box center [681, 27] width 129 height 129
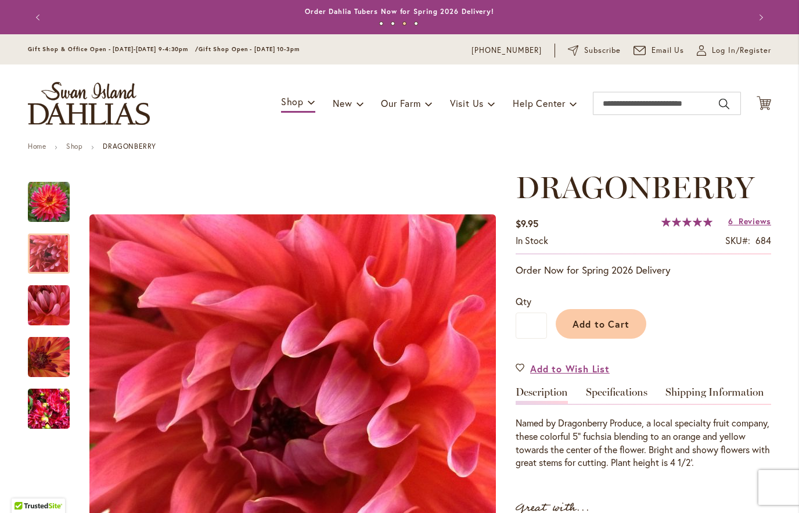
click at [46, 249] on img "DRAGONBERRY" at bounding box center [49, 254] width 42 height 42
click at [48, 270] on div at bounding box center [49, 253] width 42 height 40
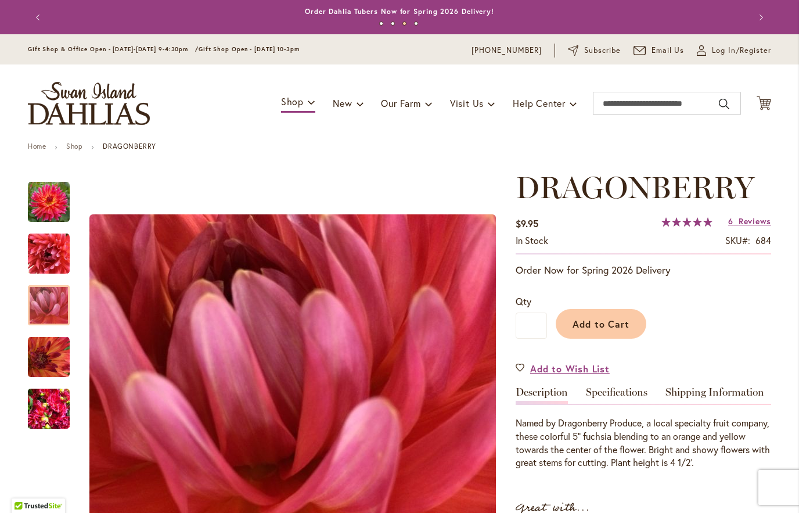
click at [61, 298] on div at bounding box center [49, 305] width 42 height 40
click at [56, 325] on div at bounding box center [49, 305] width 42 height 40
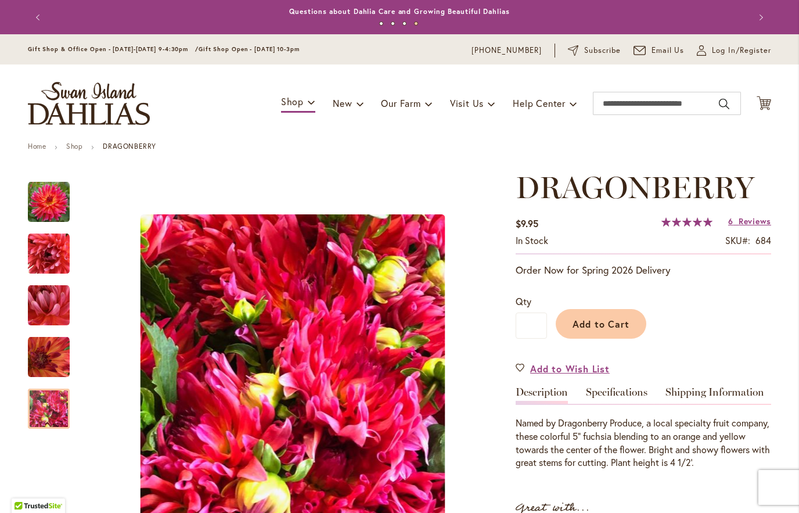
click at [59, 419] on img "DRAGONBERRY" at bounding box center [49, 409] width 42 height 56
click at [45, 212] on img "DRAGONBERRY" at bounding box center [49, 202] width 42 height 42
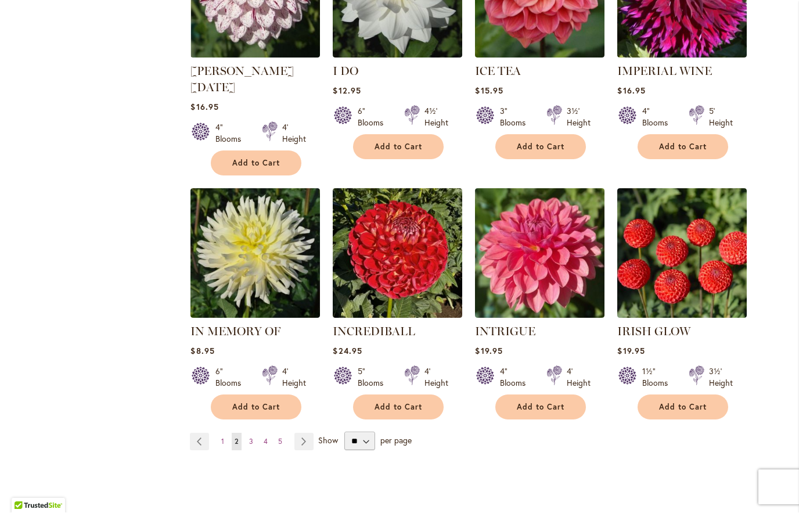
scroll to position [3935, 0]
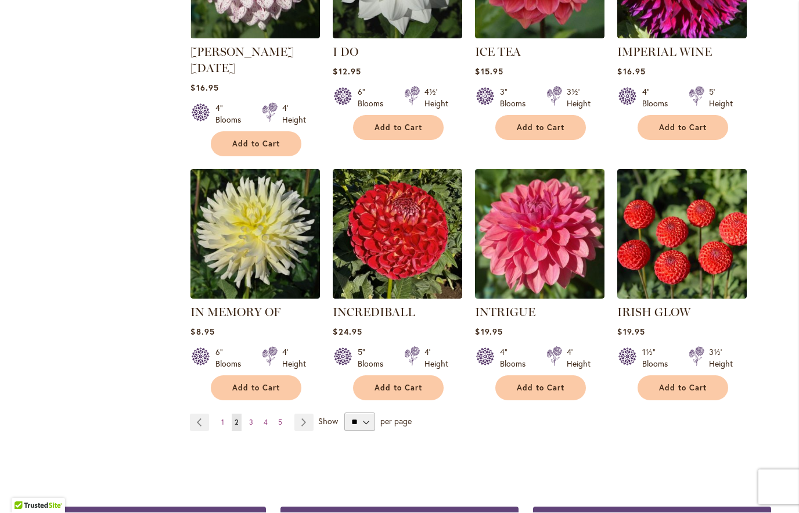
click at [302, 414] on link "Page Next" at bounding box center [303, 422] width 19 height 17
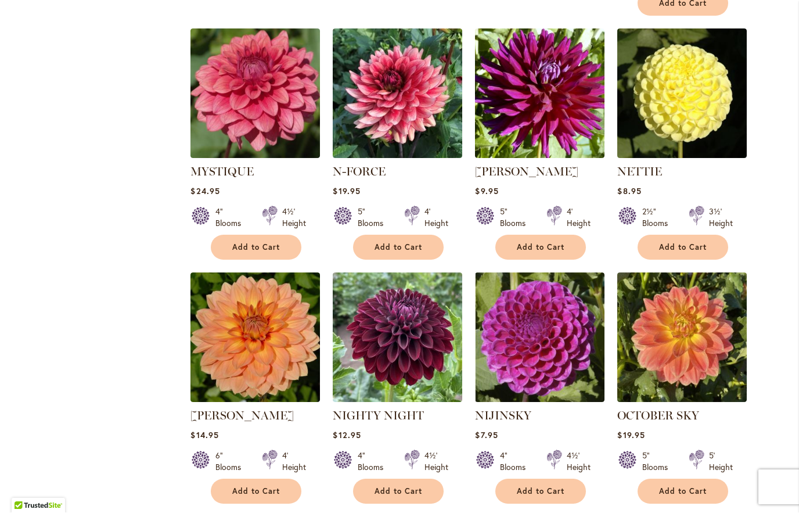
scroll to position [3798, 0]
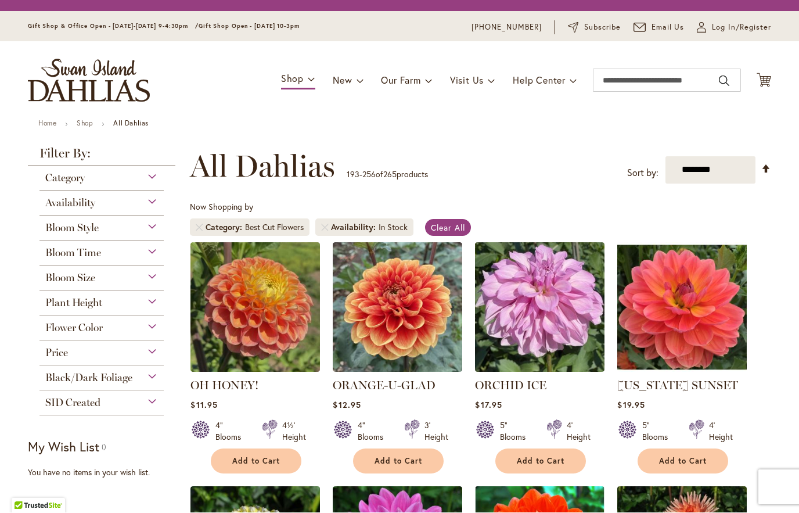
scroll to position [215, 0]
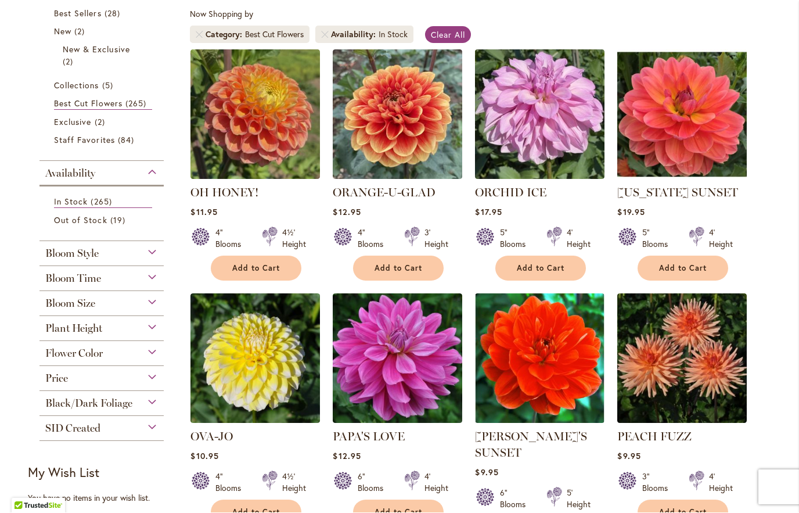
click at [721, 147] on img at bounding box center [681, 114] width 129 height 129
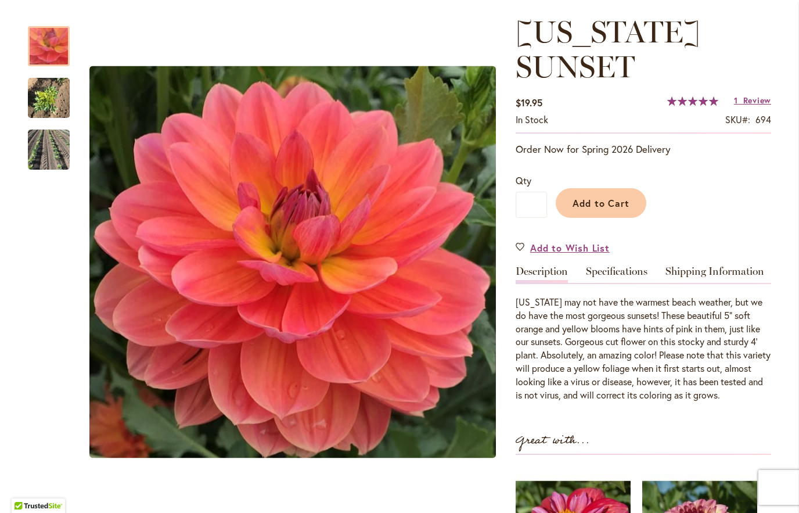
scroll to position [156, 0]
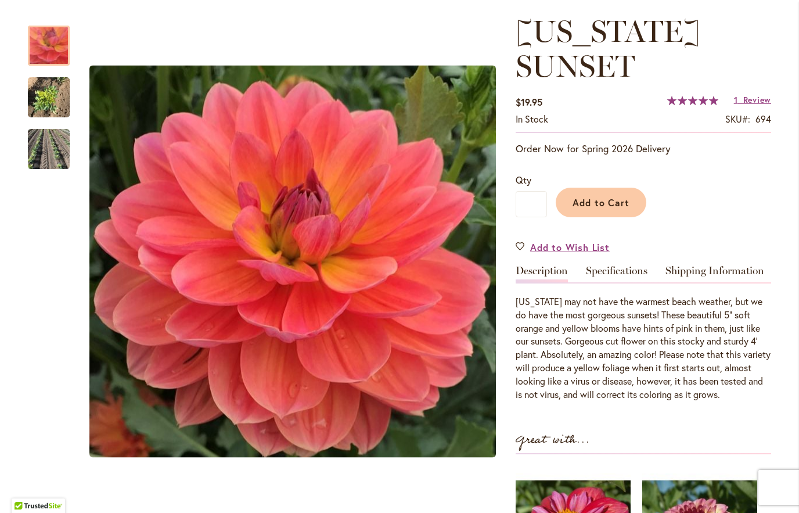
click at [631, 268] on link "Specifications" at bounding box center [617, 273] width 62 height 17
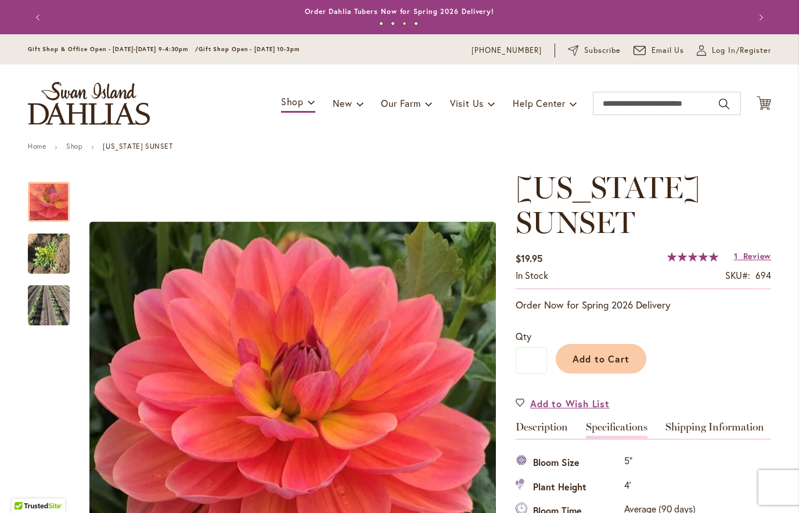
scroll to position [0, 0]
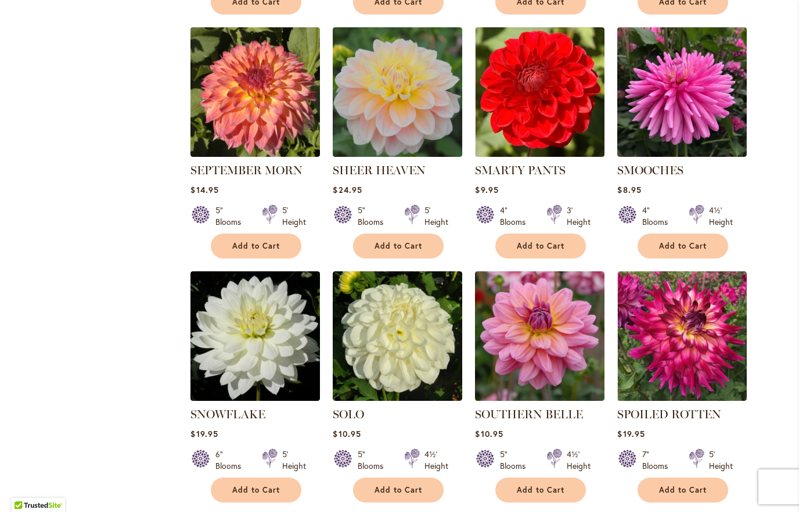
scroll to position [1994, 0]
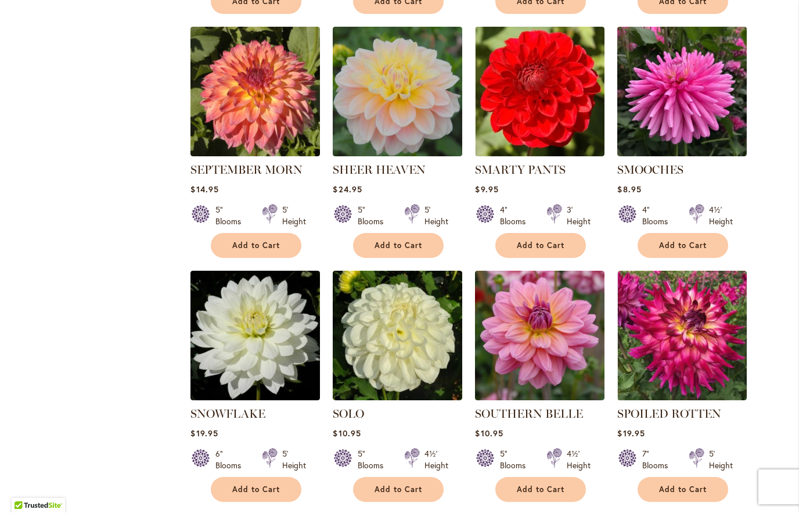
click at [566, 363] on img at bounding box center [539, 335] width 129 height 129
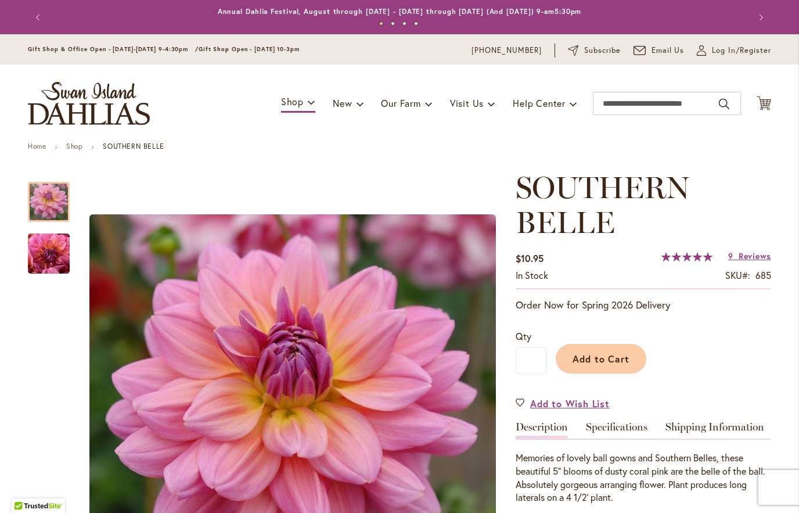
click at [42, 259] on img "SOUTHERN BELLE" at bounding box center [49, 253] width 84 height 63
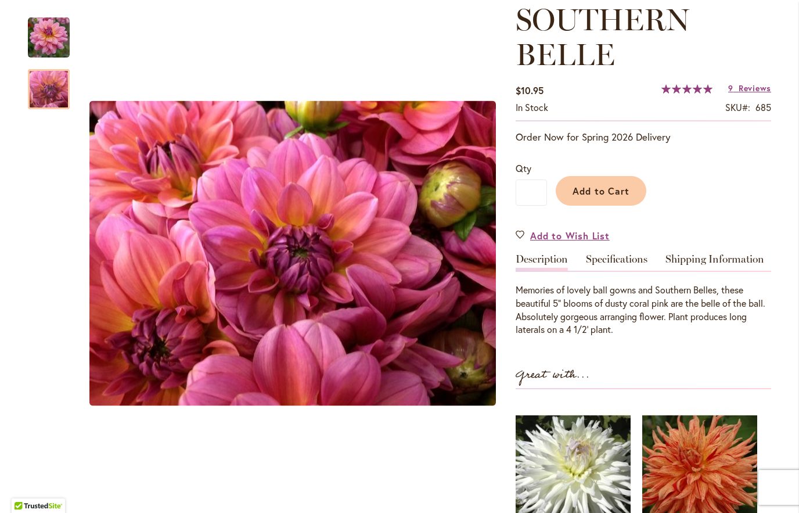
scroll to position [168, 0]
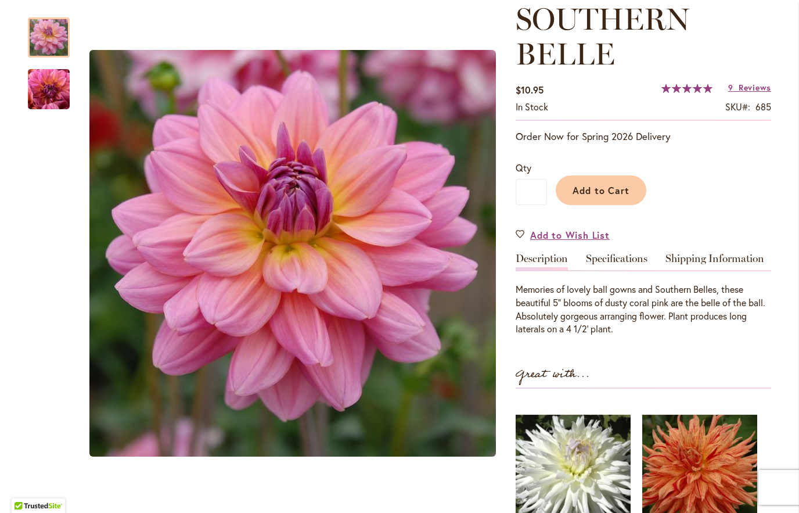
click at [53, 43] on img "SOUTHERN BELLE" at bounding box center [49, 38] width 42 height 42
click at [757, 89] on span "Reviews" at bounding box center [755, 87] width 33 height 11
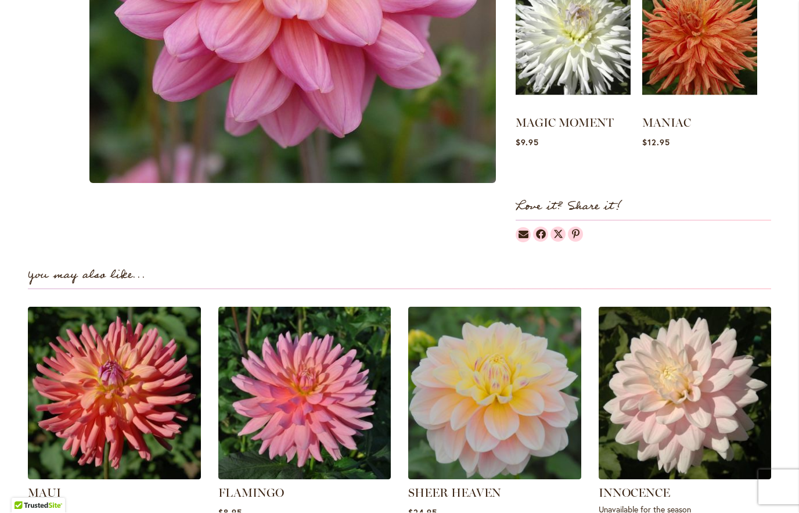
scroll to position [602, 0]
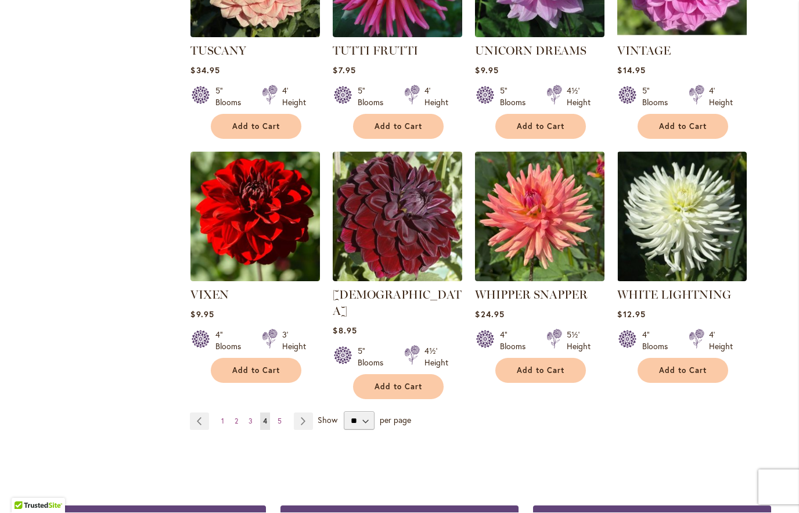
scroll to position [3839, 0]
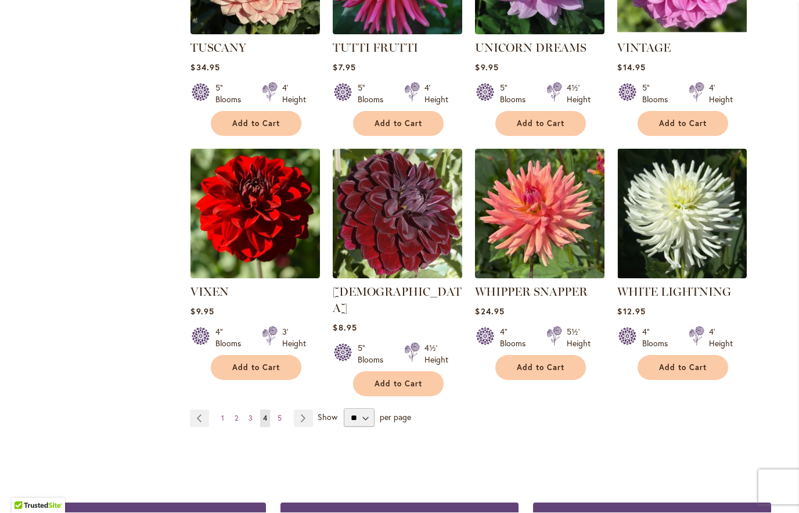
click at [302, 410] on link "Page Next" at bounding box center [303, 418] width 19 height 17
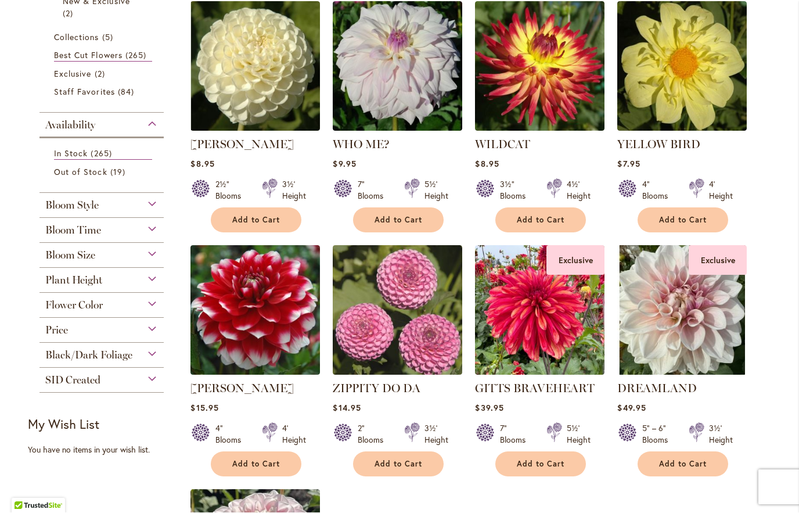
scroll to position [257, 0]
